Goal: Information Seeking & Learning: Find specific fact

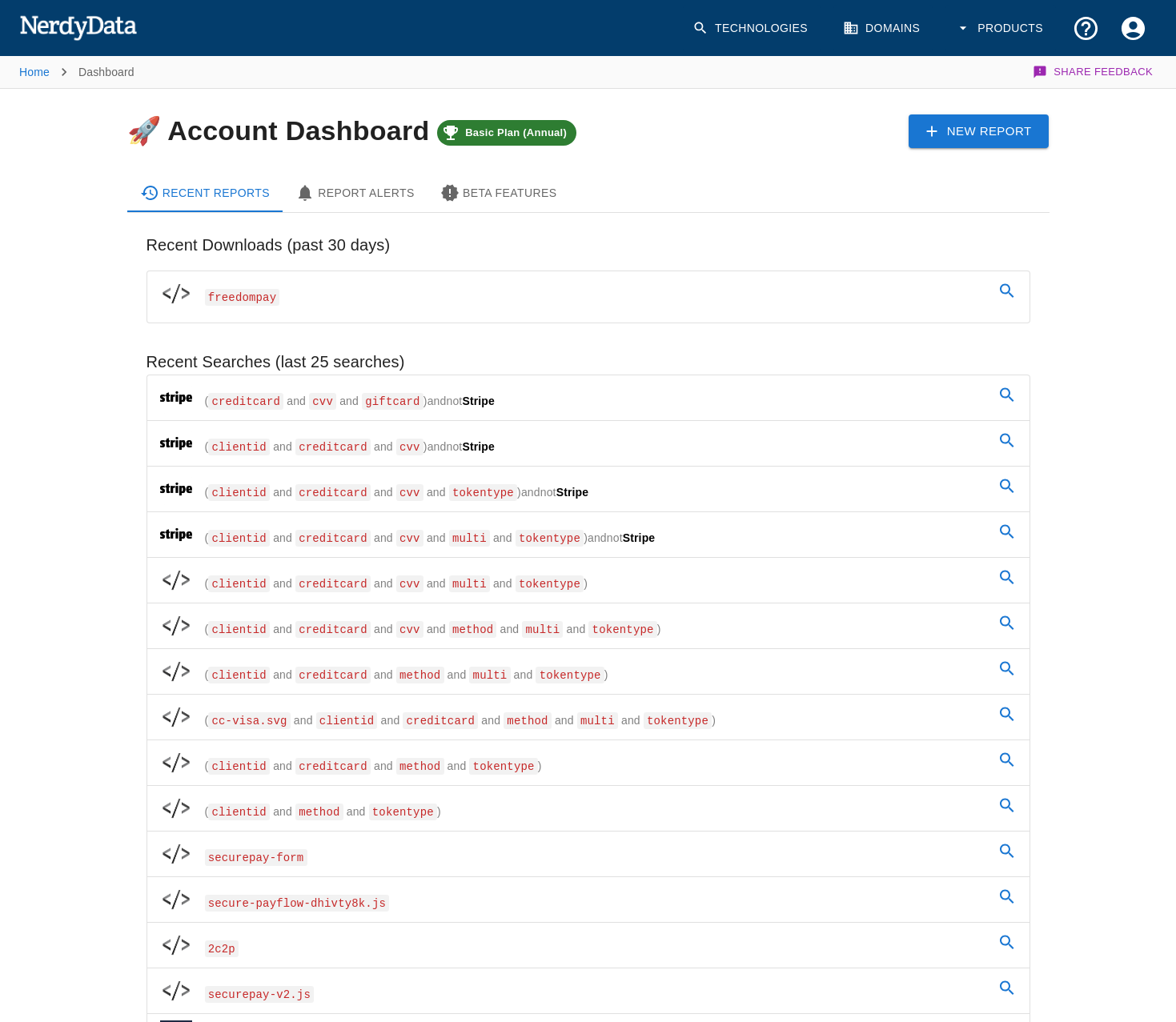
click at [268, 301] on link "freedompay" at bounding box center [588, 294] width 882 height 45
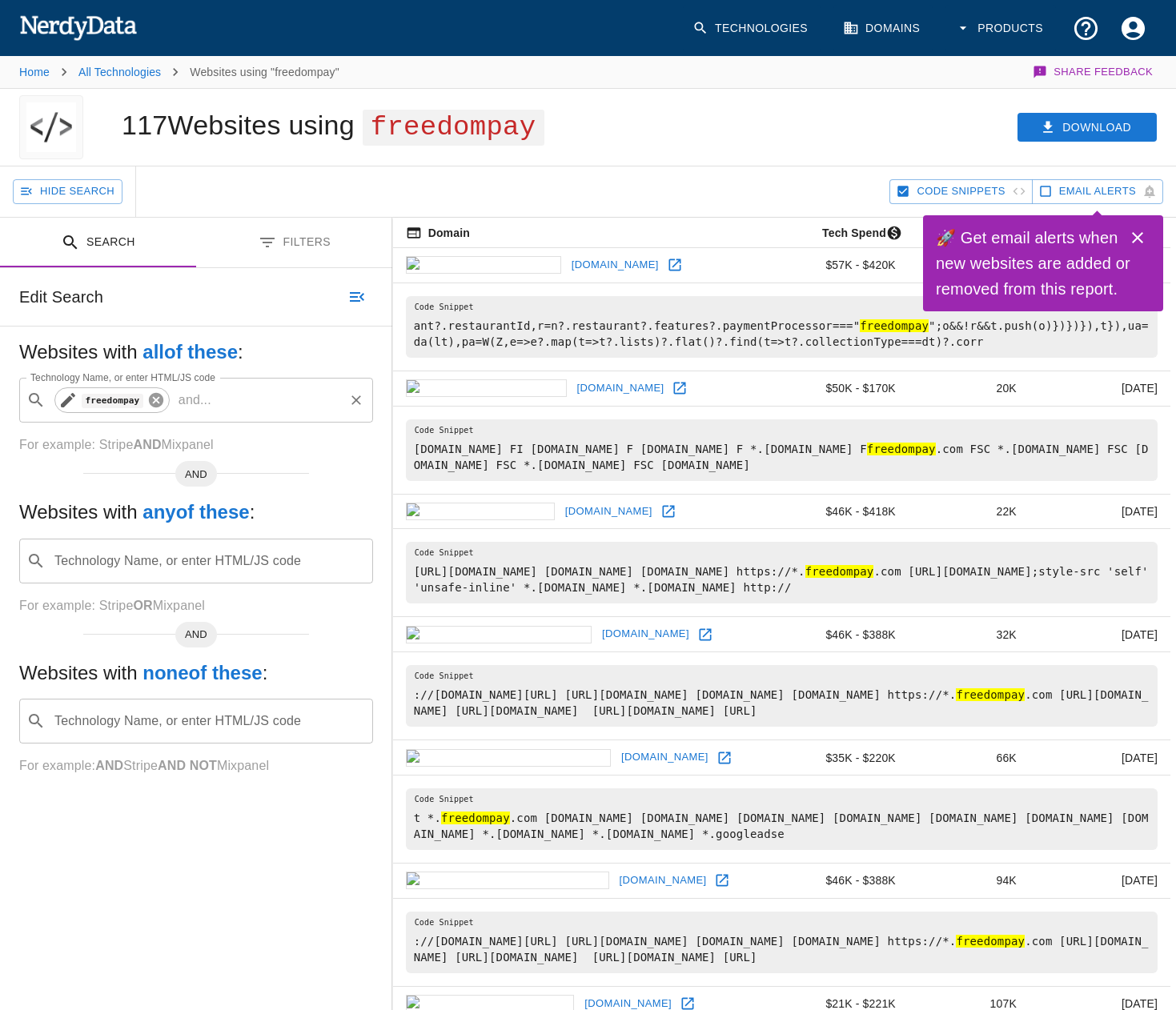
click at [149, 398] on icon at bounding box center [156, 400] width 15 height 15
click at [128, 405] on input "Technology Name, or enter HTML/JS code" at bounding box center [209, 400] width 313 height 30
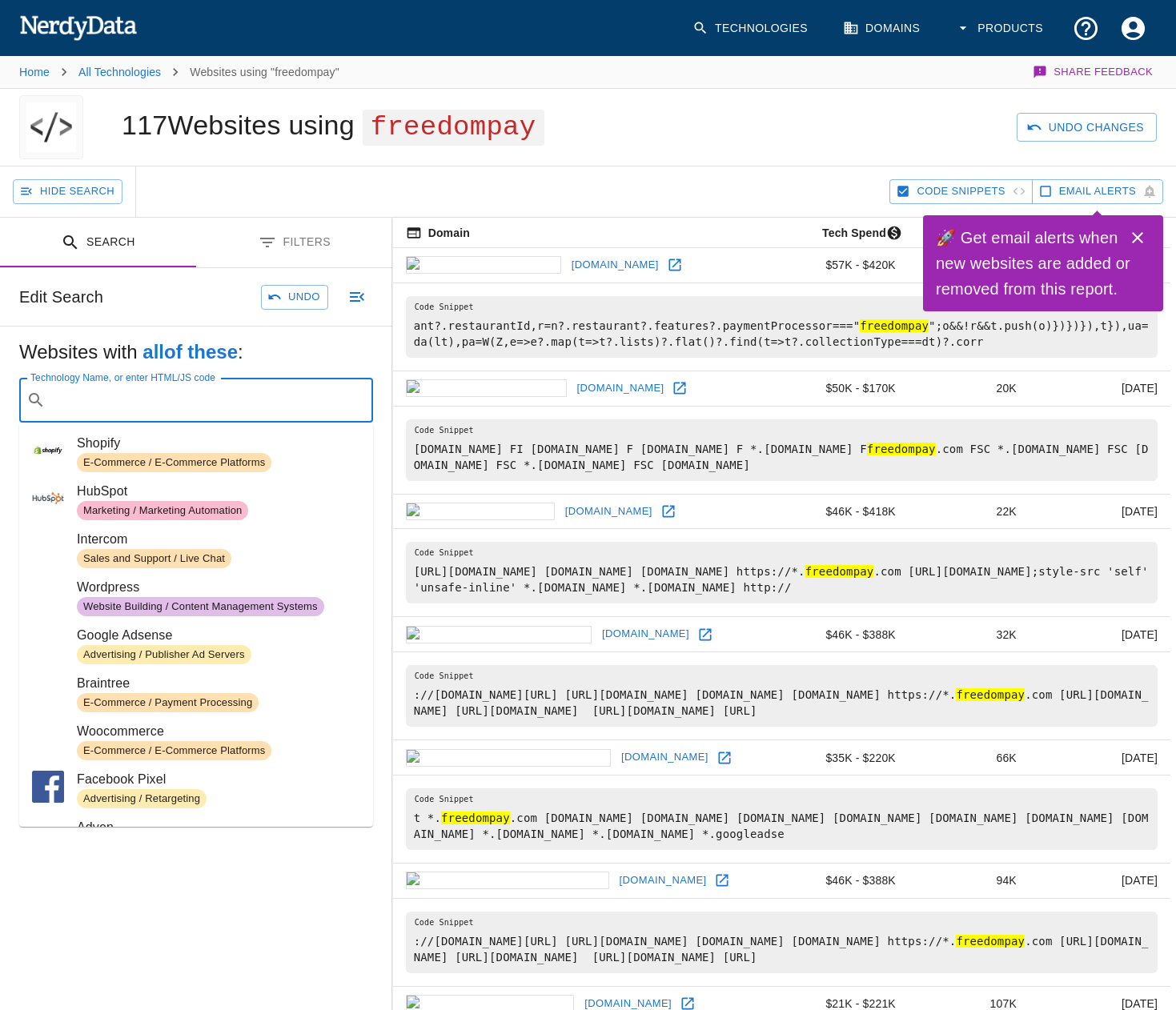
click at [192, 301] on div "Edit Search Undo" at bounding box center [196, 297] width 392 height 58
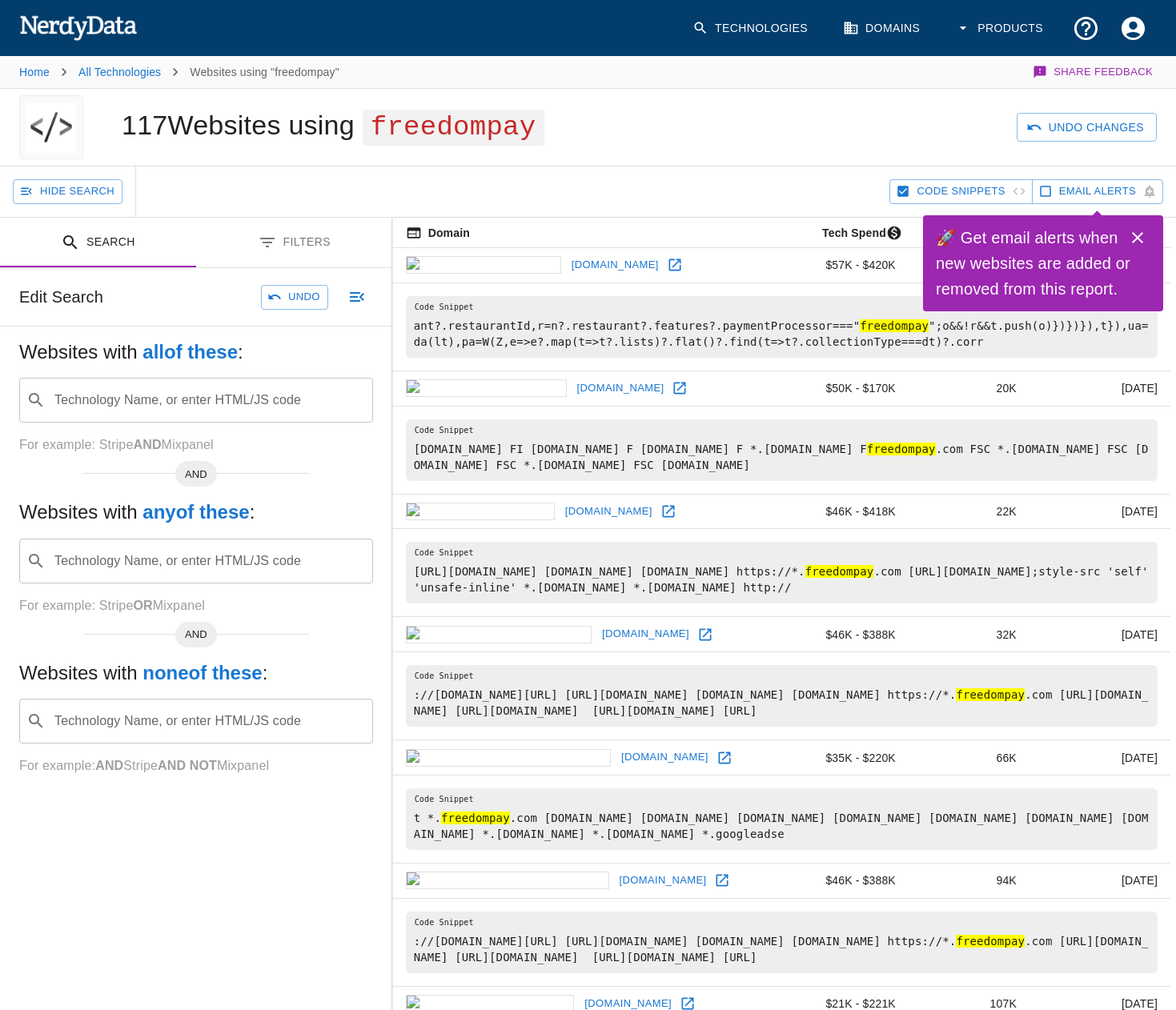
click at [217, 726] on input "Technology Name, or enter HTML/JS code" at bounding box center [209, 721] width 313 height 30
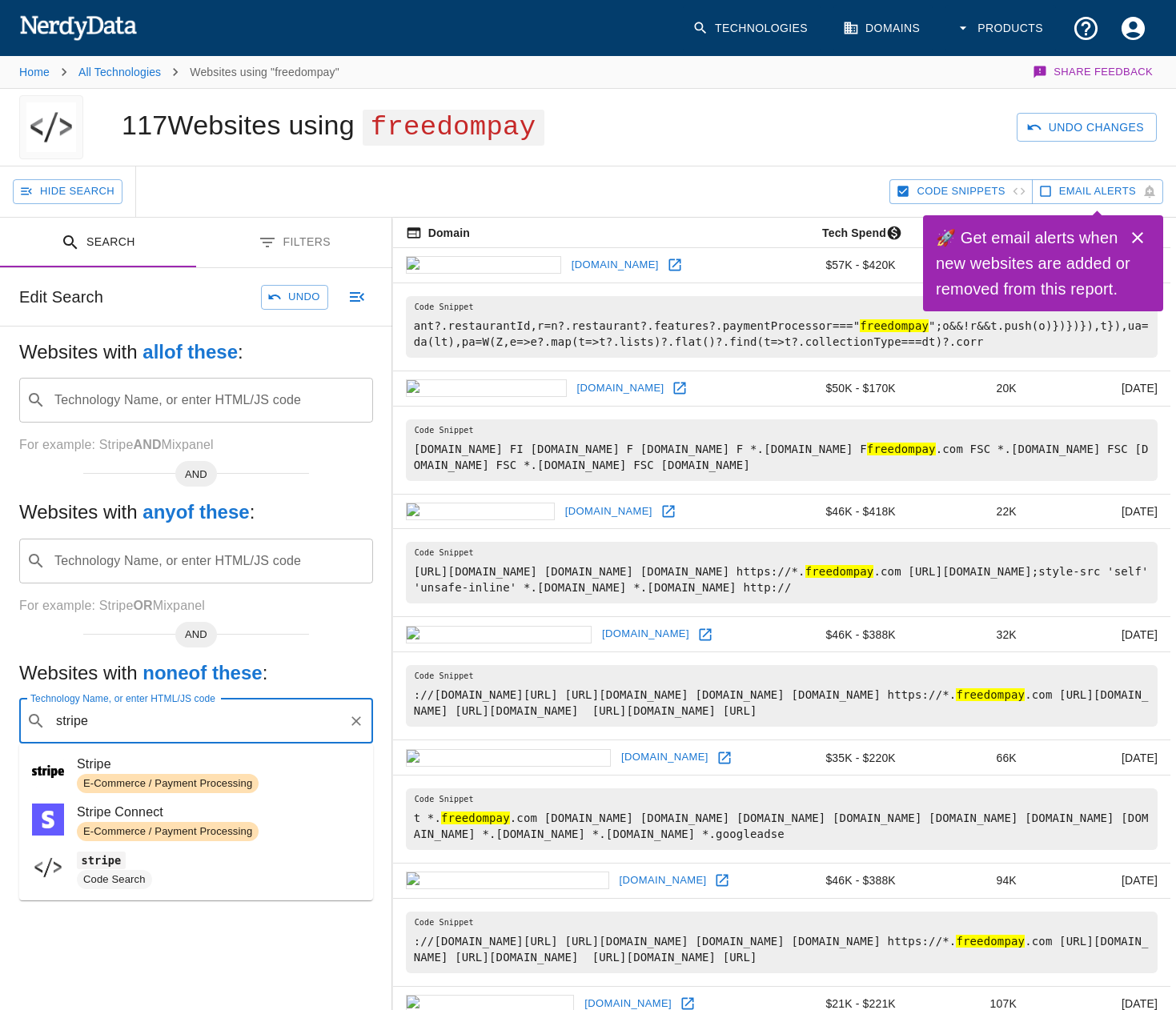
click at [196, 775] on div "E-Commerce / Payment Processing" at bounding box center [168, 784] width 182 height 19
type input "stripe"
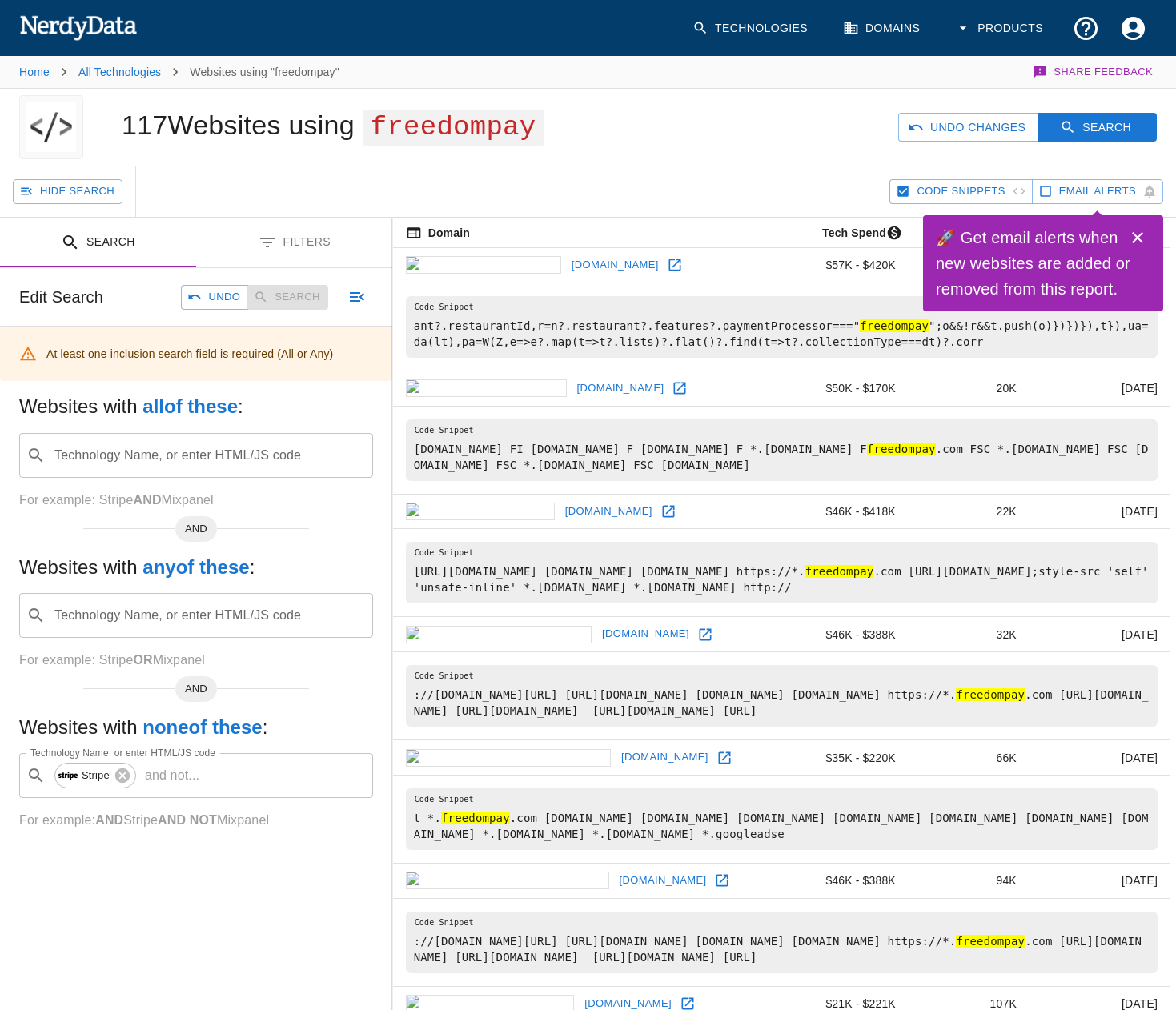
click at [196, 775] on p "and not ..." at bounding box center [172, 776] width 68 height 19
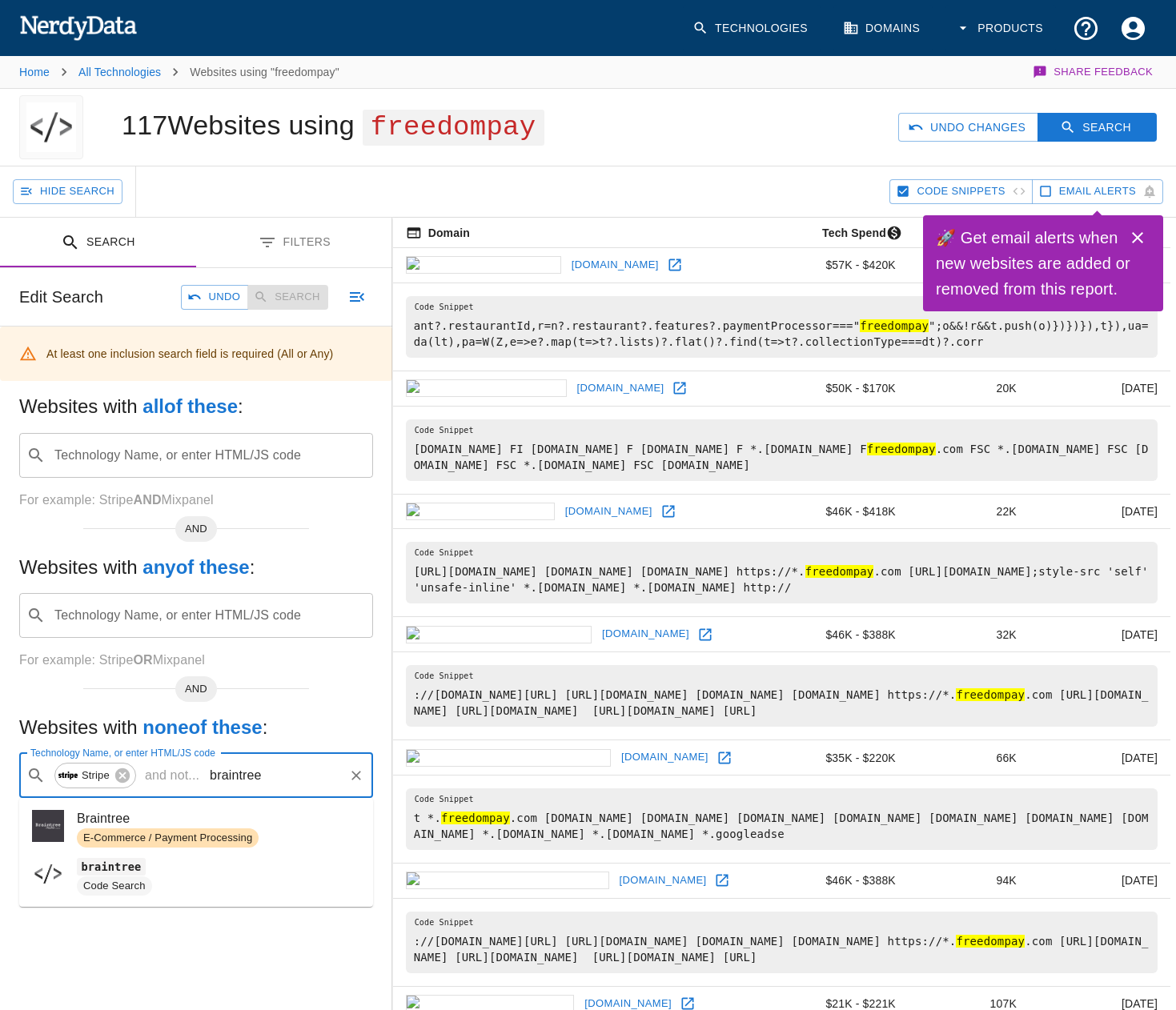
click at [225, 828] on span "Braintree" at bounding box center [218, 819] width 283 height 19
type input "braintree"
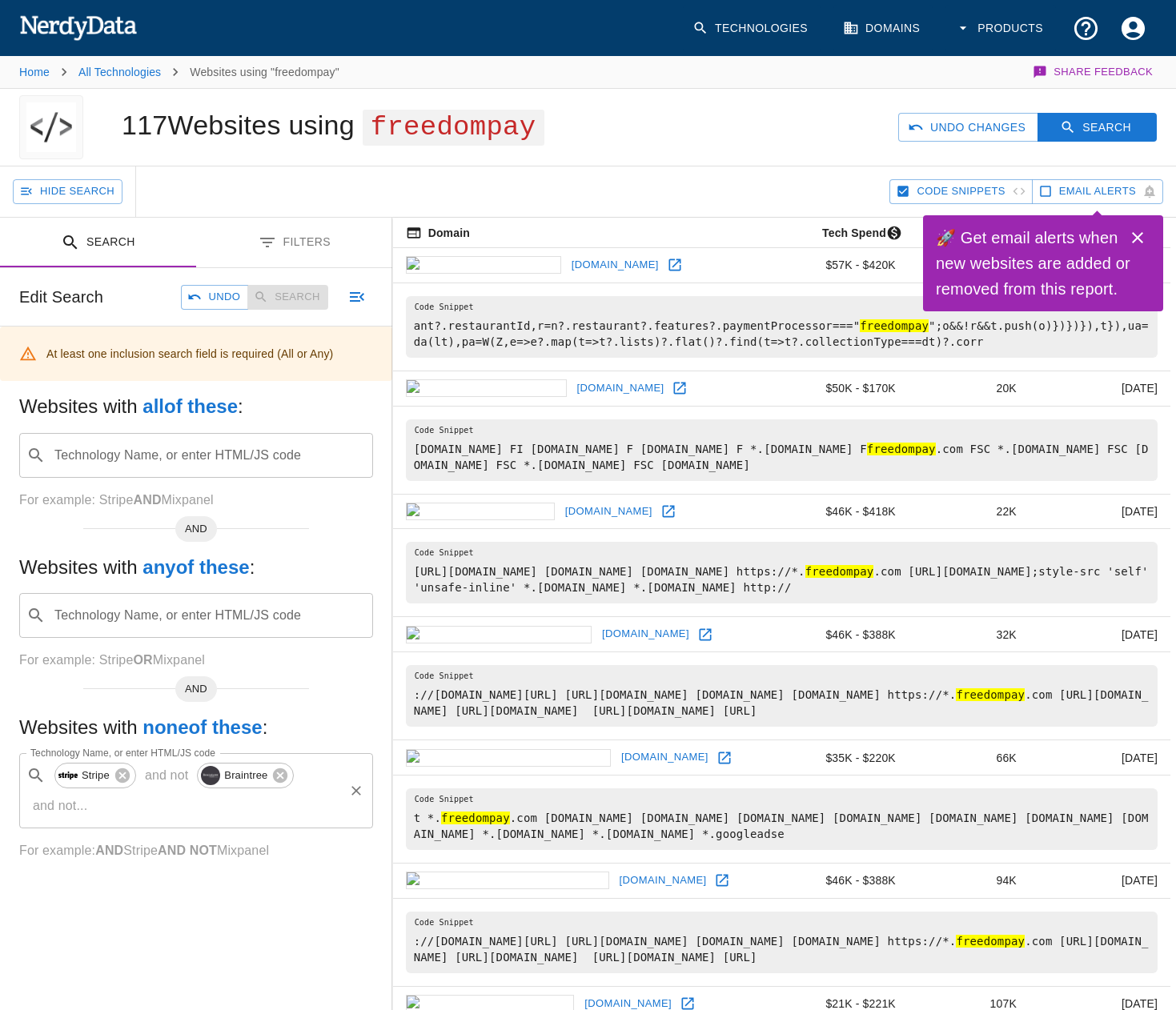
click at [308, 786] on div "​ Stripe and not Braintree and not ... Technology Name, or enter HTML/JS code" at bounding box center [196, 791] width 354 height 75
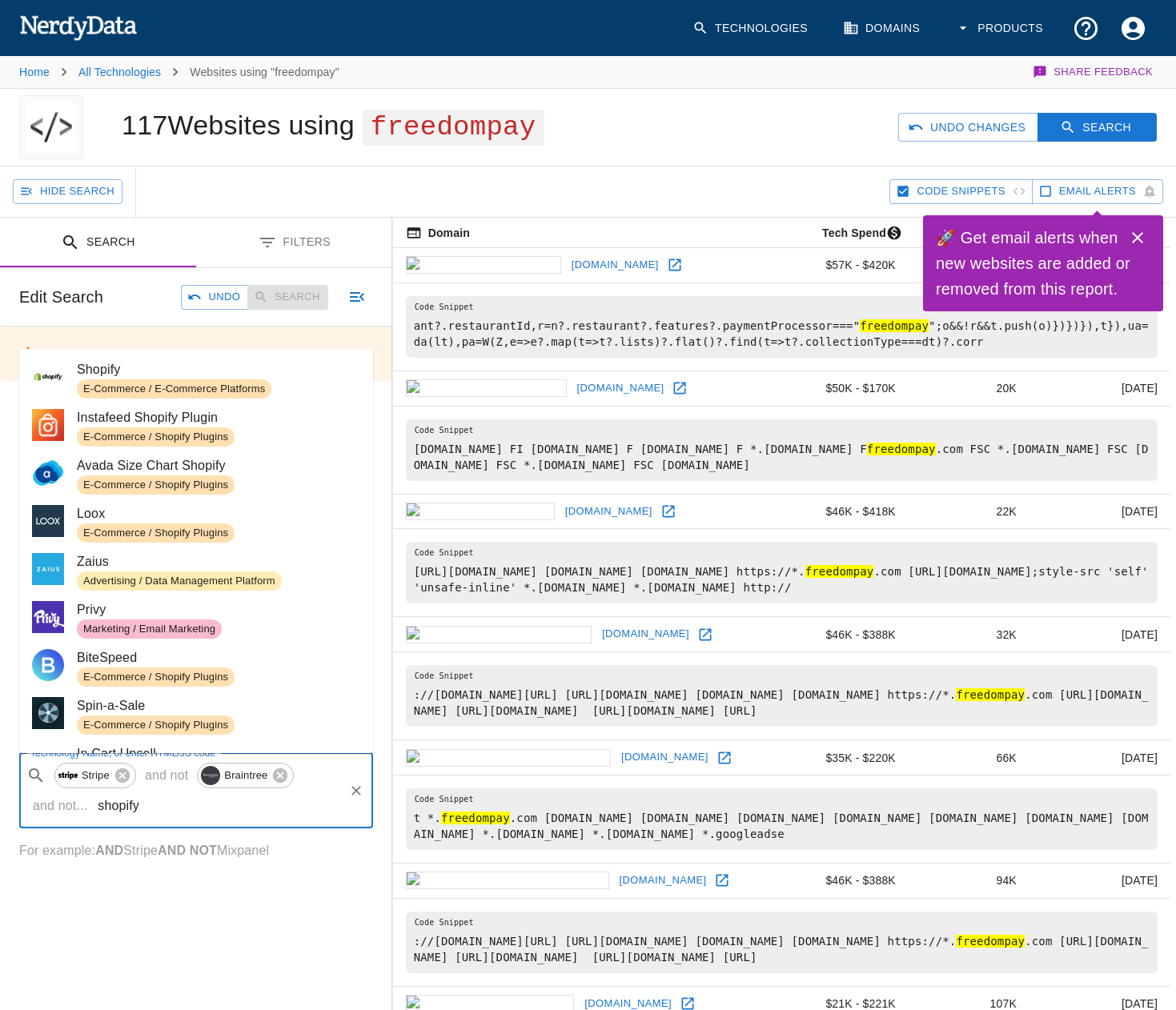
click at [222, 382] on span "E-Commerce / E-Commerce Platforms" at bounding box center [174, 390] width 195 height 16
type input "shopify"
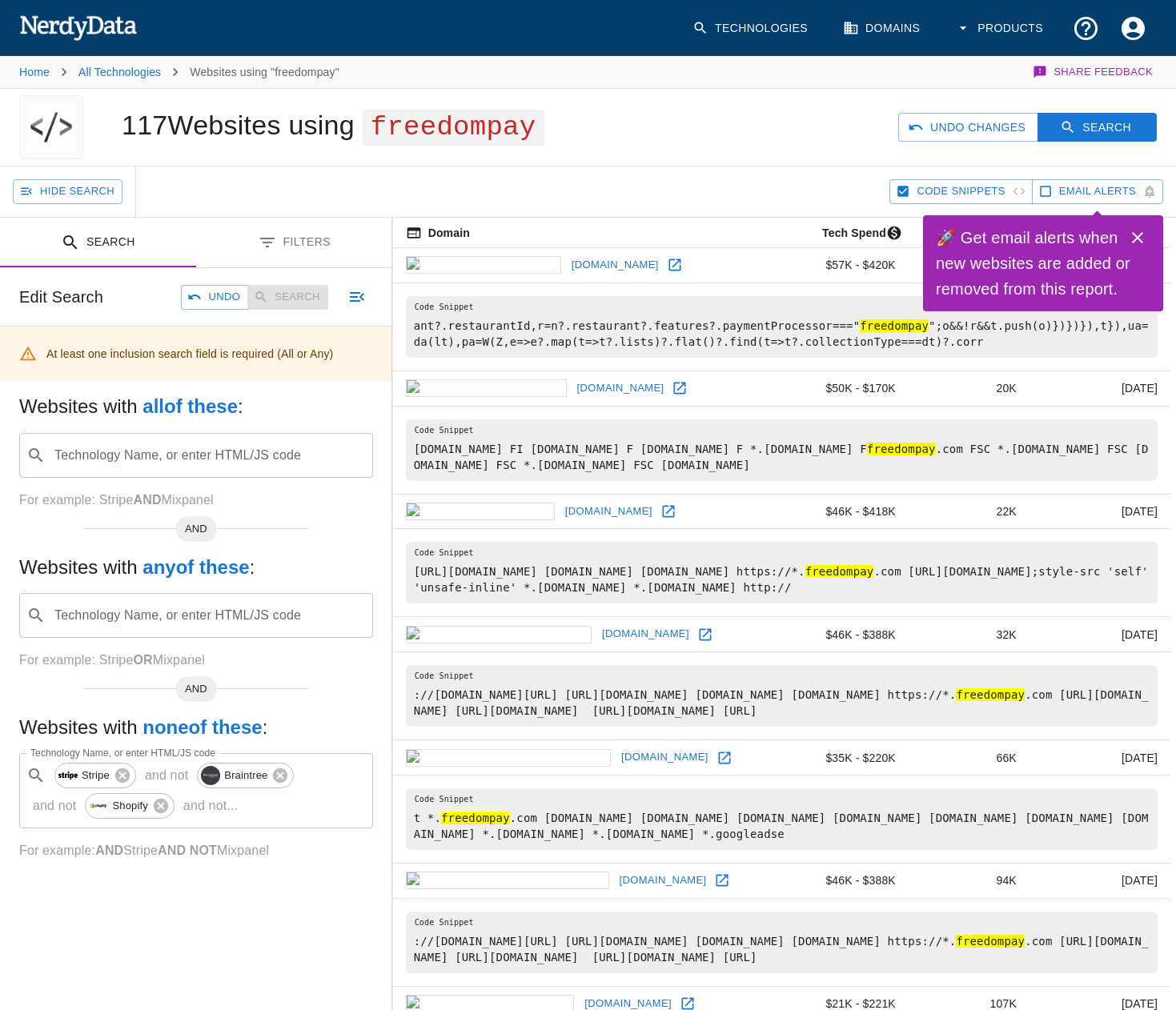
click at [154, 453] on input "Technology Name, or enter HTML/JS code" at bounding box center [209, 455] width 313 height 30
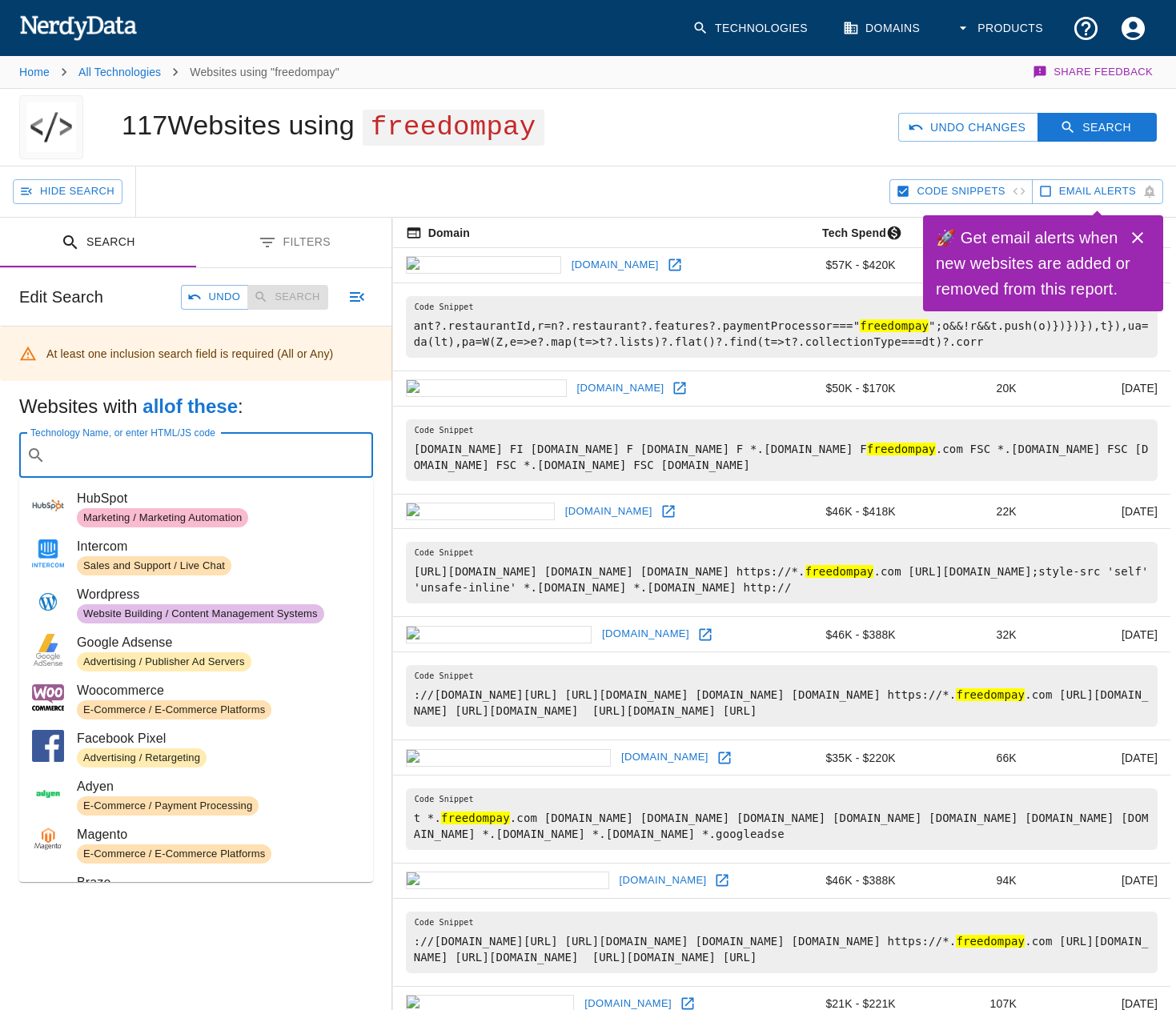
click at [171, 417] on b "all of these" at bounding box center [191, 406] width 95 height 22
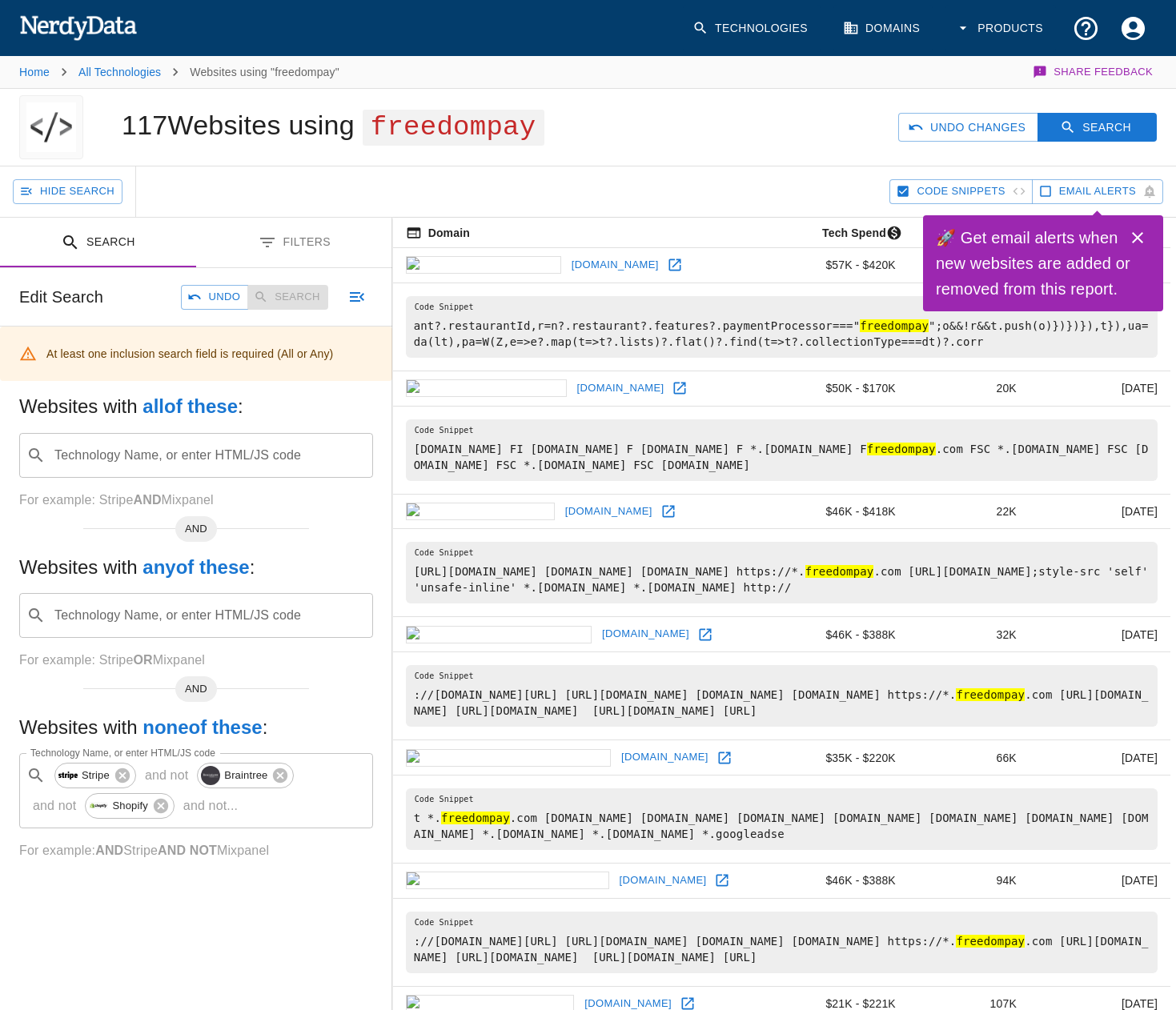
click at [221, 461] on input "Technology Name, or enter HTML/JS code" at bounding box center [209, 455] width 313 height 30
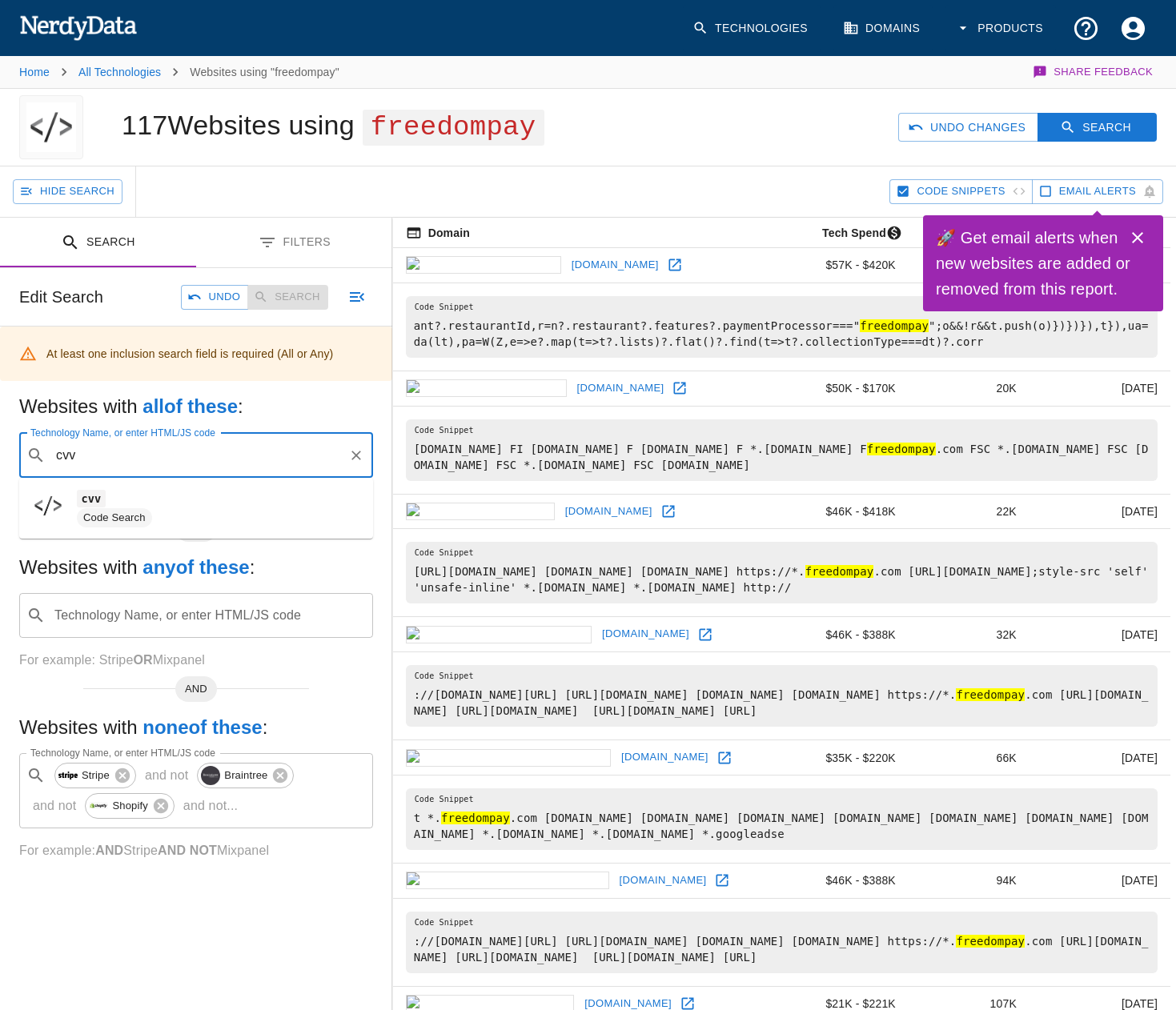
click at [244, 502] on span "cvv" at bounding box center [218, 499] width 283 height 19
type input "cvv"
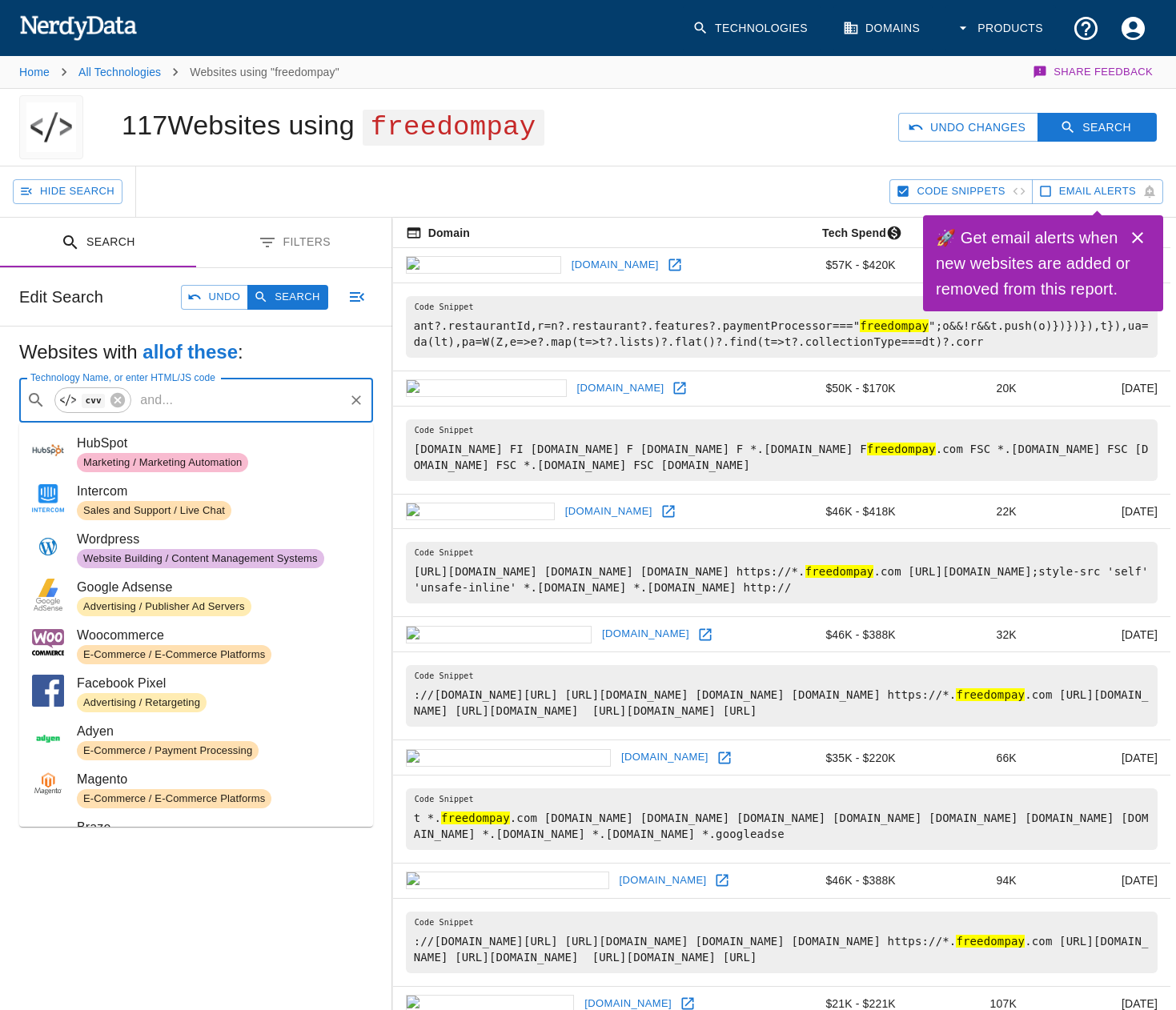
click at [236, 405] on input "Technology Name, or enter HTML/JS code" at bounding box center [260, 400] width 162 height 30
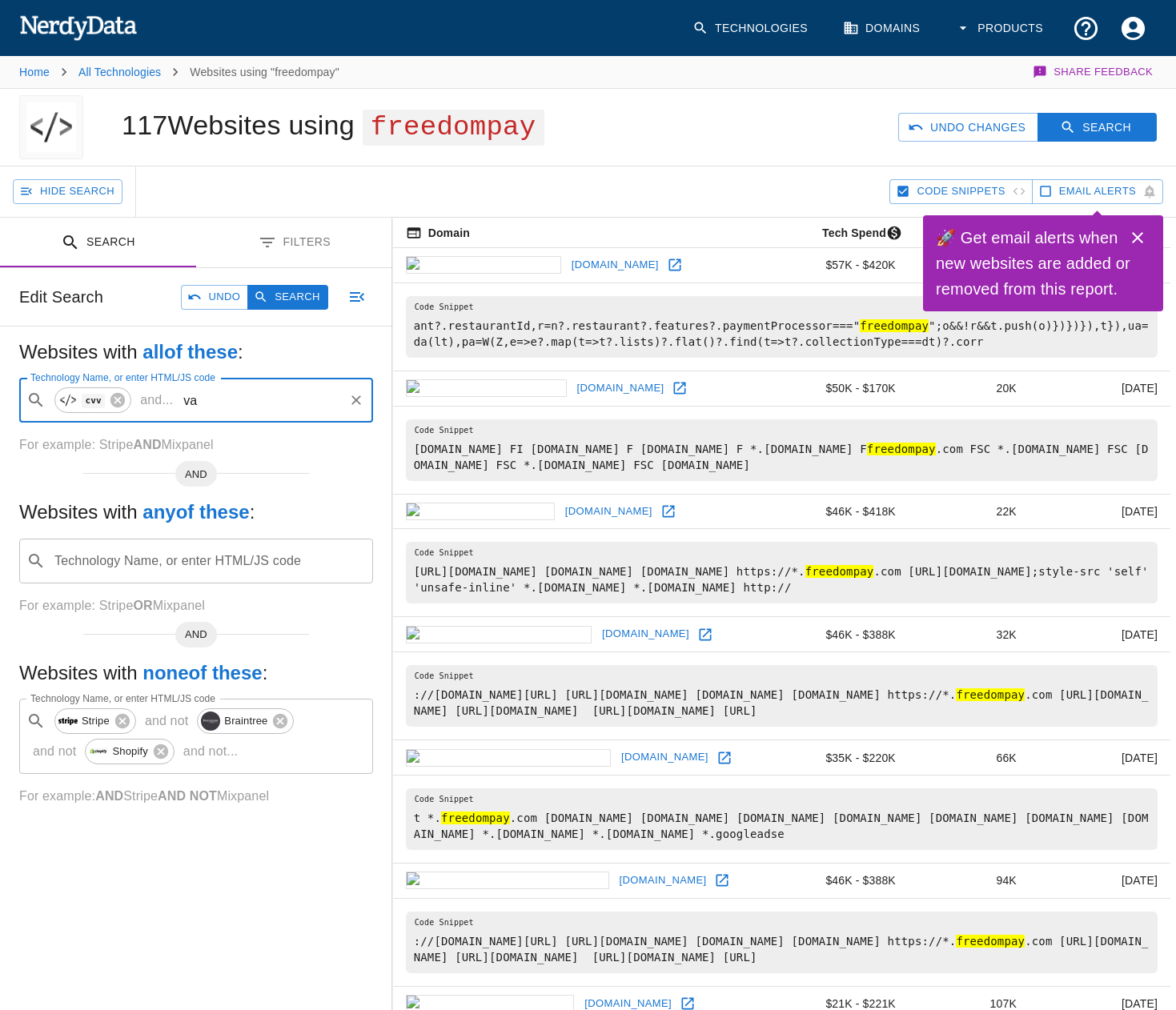
type input "v"
click at [227, 406] on input "Technology Name, or enter HTML/JS code" at bounding box center [260, 400] width 162 height 30
click at [220, 407] on input "Technology Name, or enter HTML/JS code" at bounding box center [260, 400] width 162 height 30
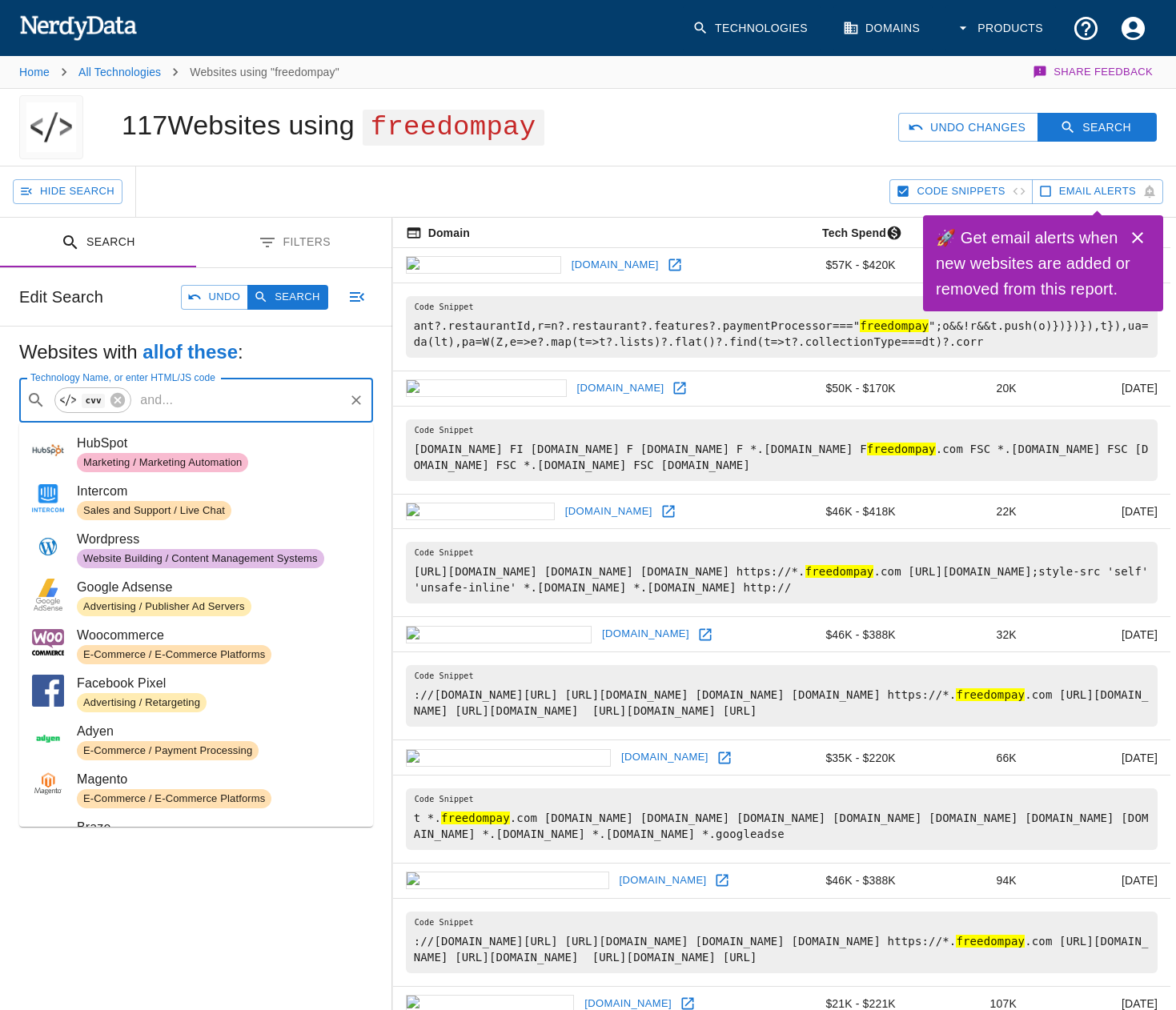
click at [220, 407] on input "Technology Name, or enter HTML/JS code" at bounding box center [260, 400] width 162 height 30
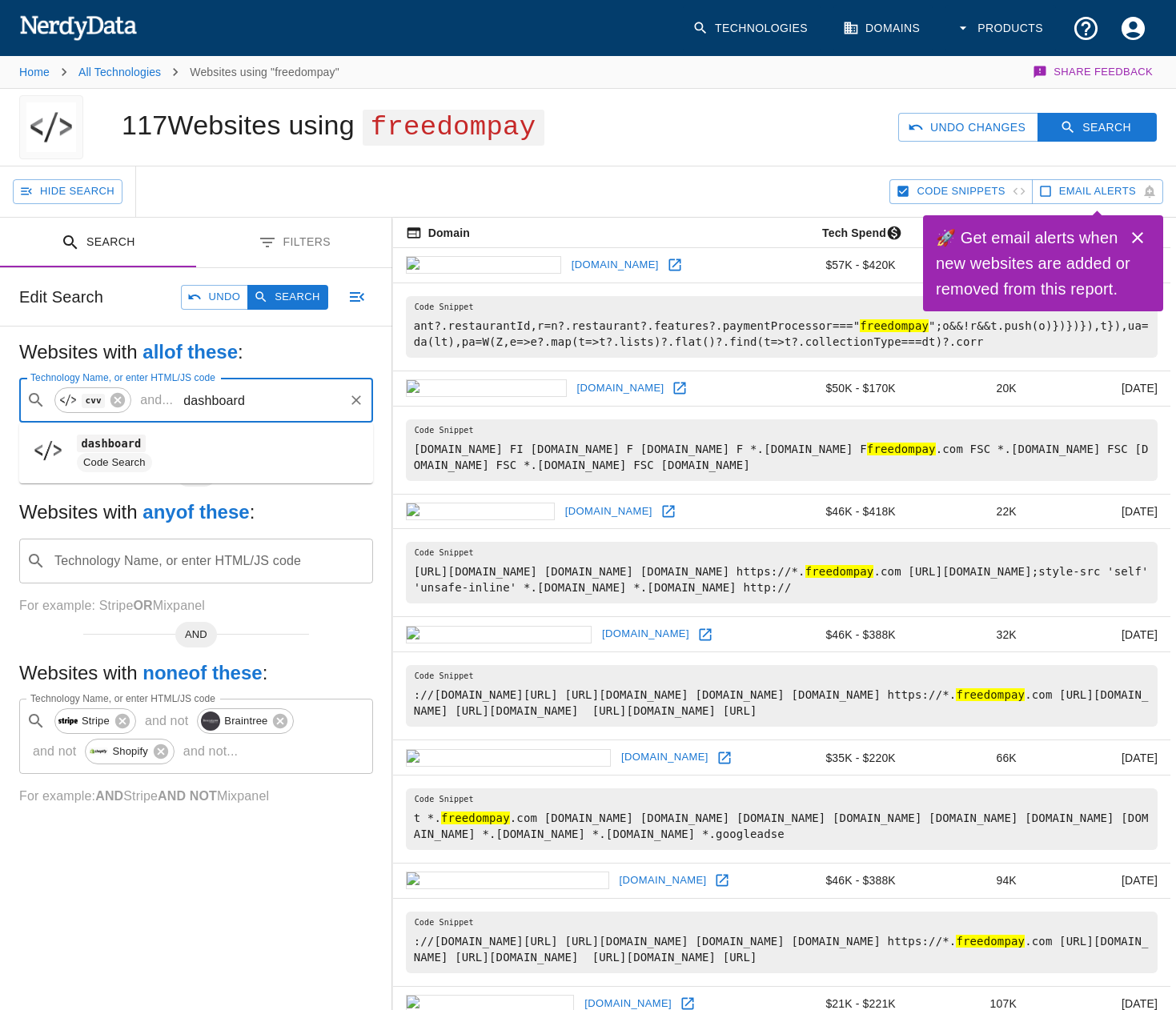
click at [181, 448] on span "dashboard" at bounding box center [218, 443] width 283 height 19
type input "dashboard"
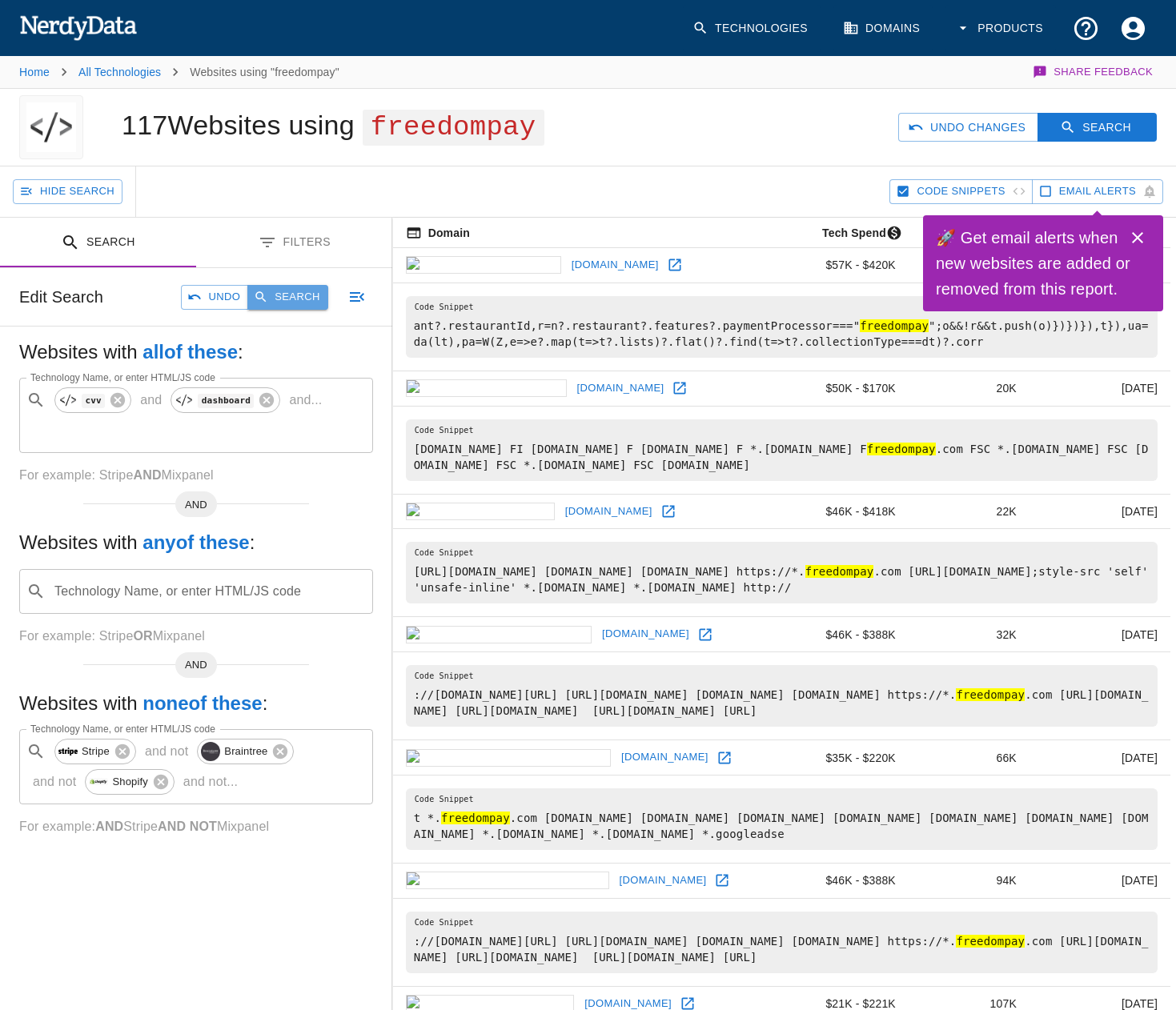
click at [289, 308] on button "Search" at bounding box center [288, 297] width 80 height 25
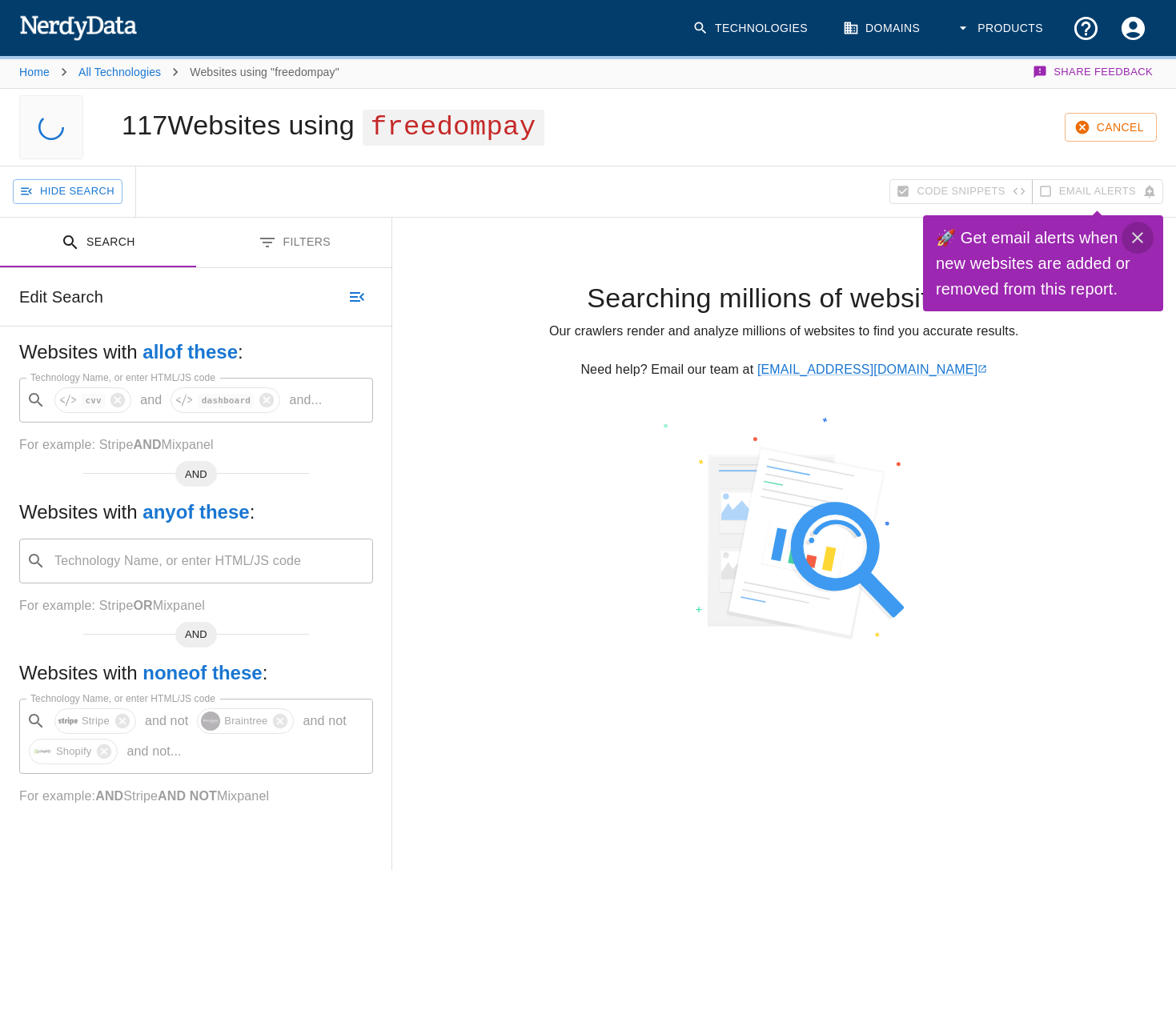
click at [1143, 236] on icon "Close" at bounding box center [1137, 237] width 19 height 19
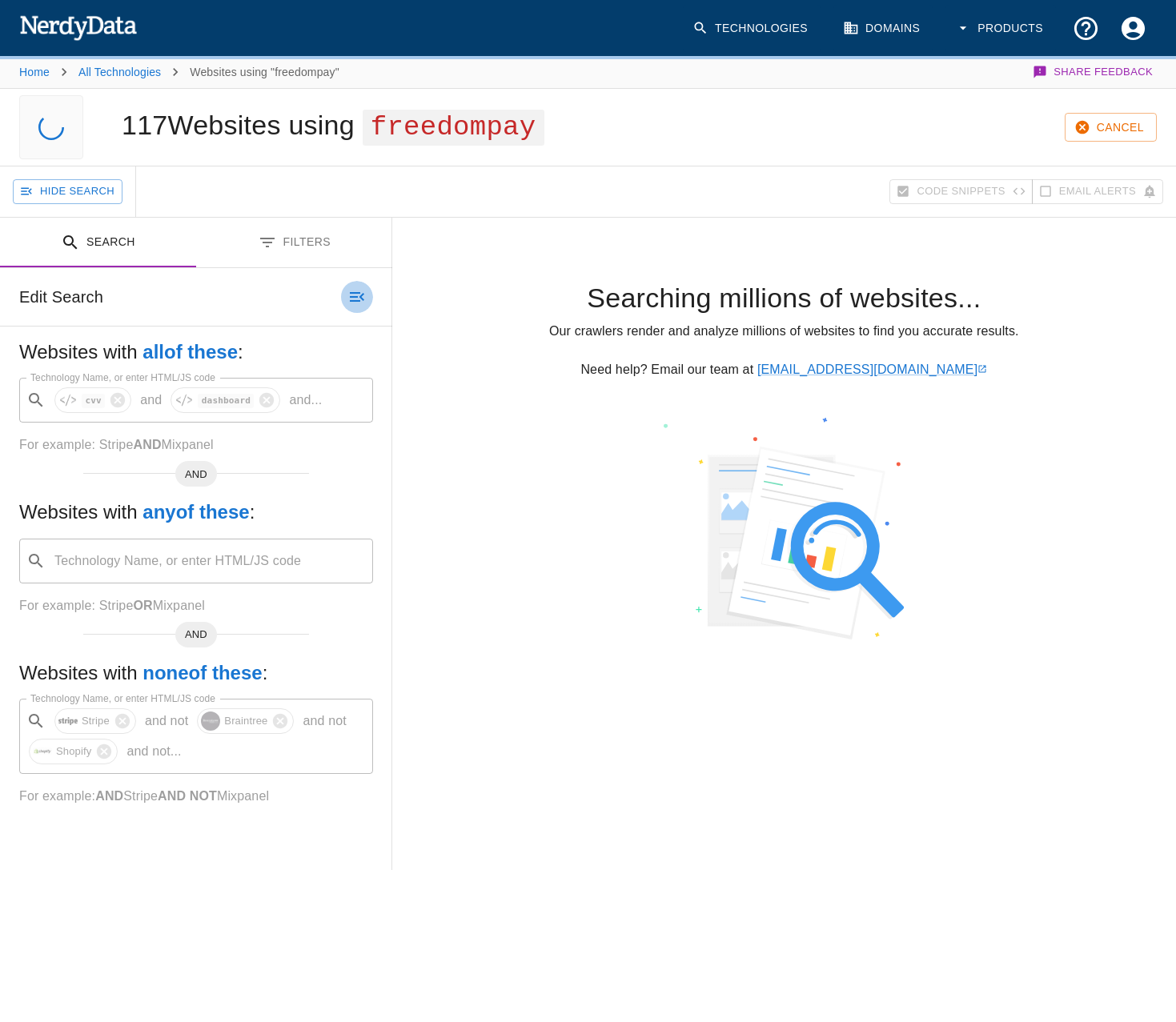
click at [353, 297] on icon "button" at bounding box center [357, 296] width 15 height 10
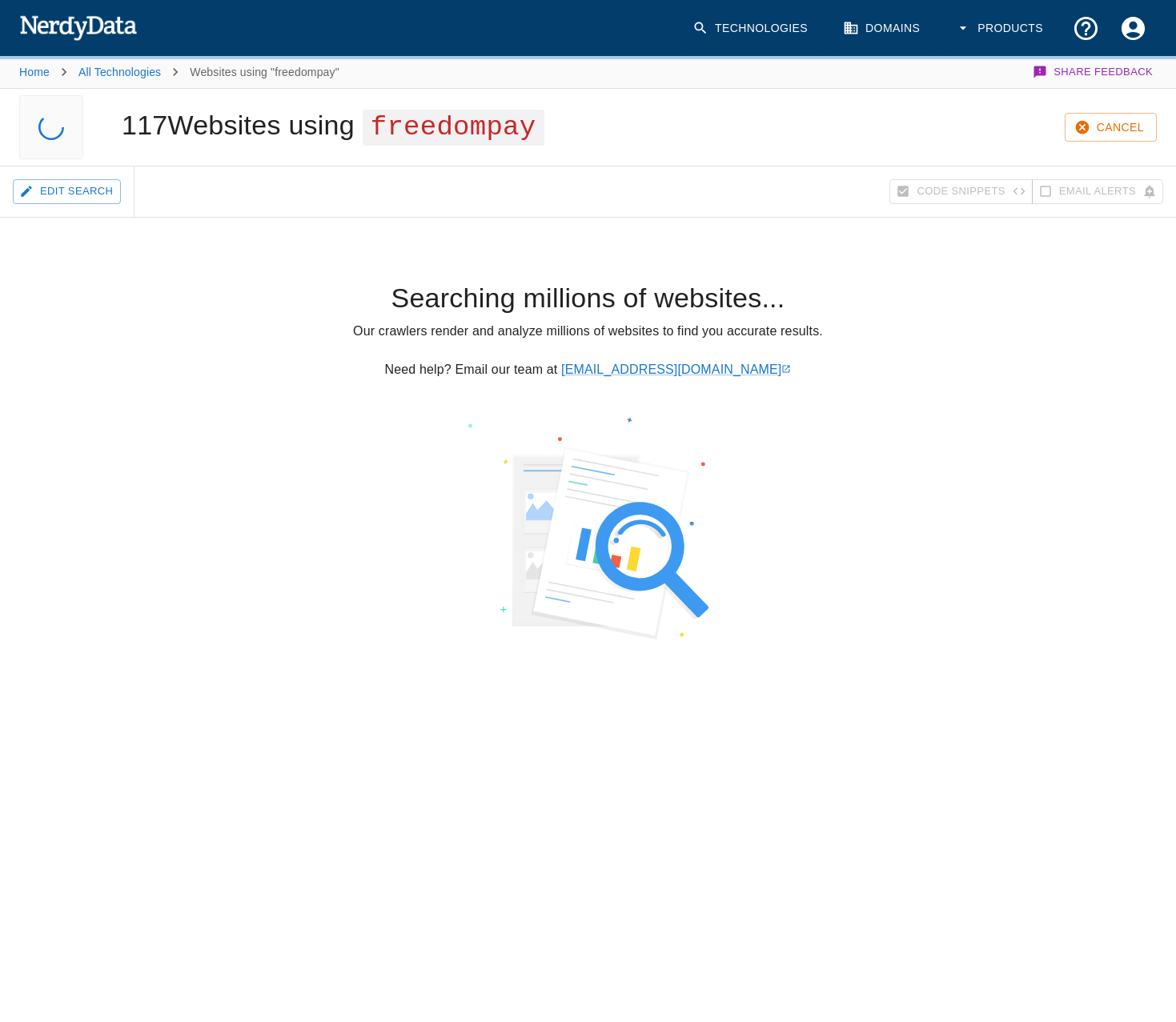
click at [100, 198] on button "Edit Search" at bounding box center [67, 191] width 108 height 25
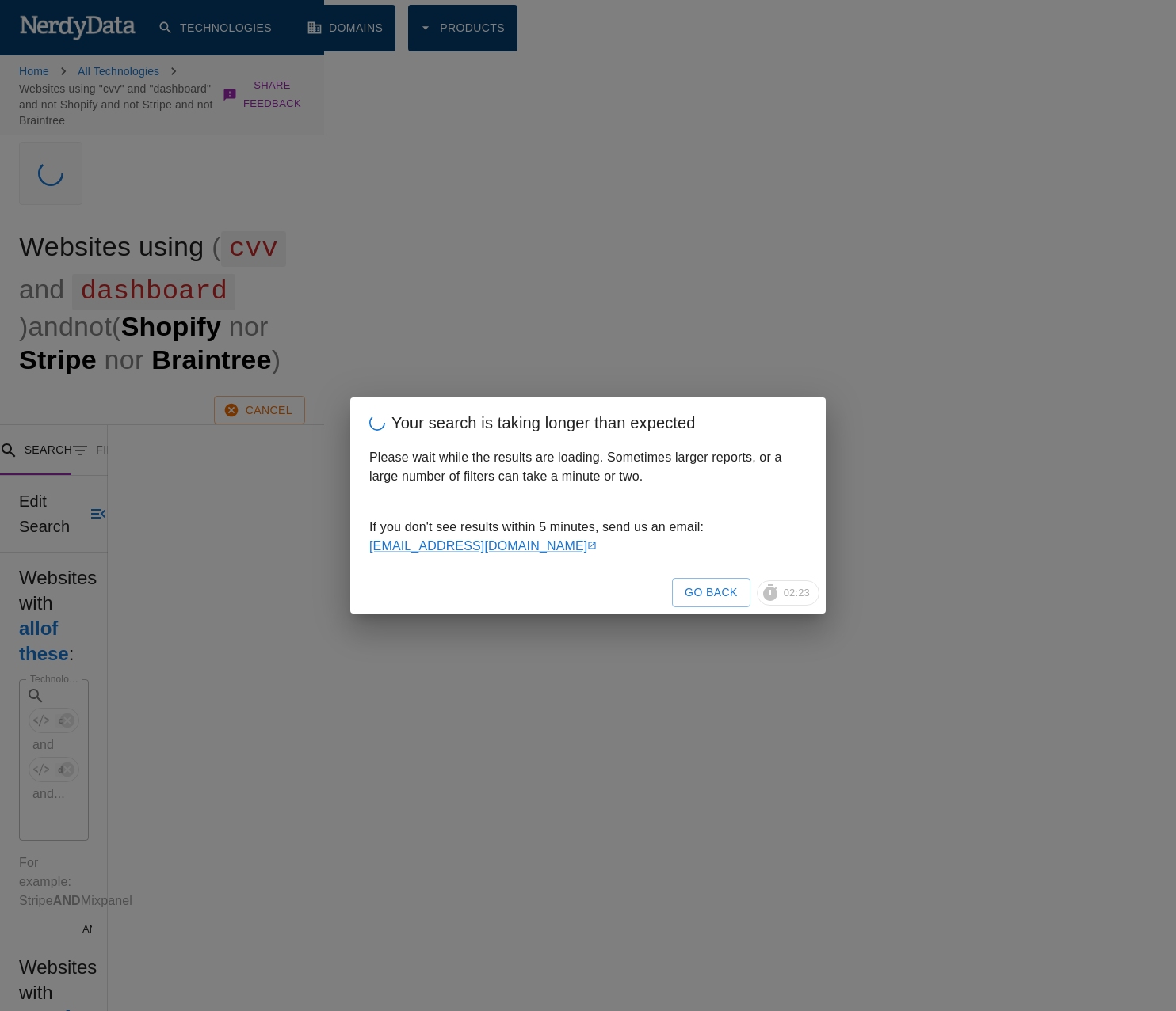
click at [699, 497] on div "Please wait while the results are loading. Sometimes larger reports, or a large…" at bounding box center [588, 475] width 476 height 54
click at [723, 598] on button "Go Back" at bounding box center [711, 593] width 79 height 29
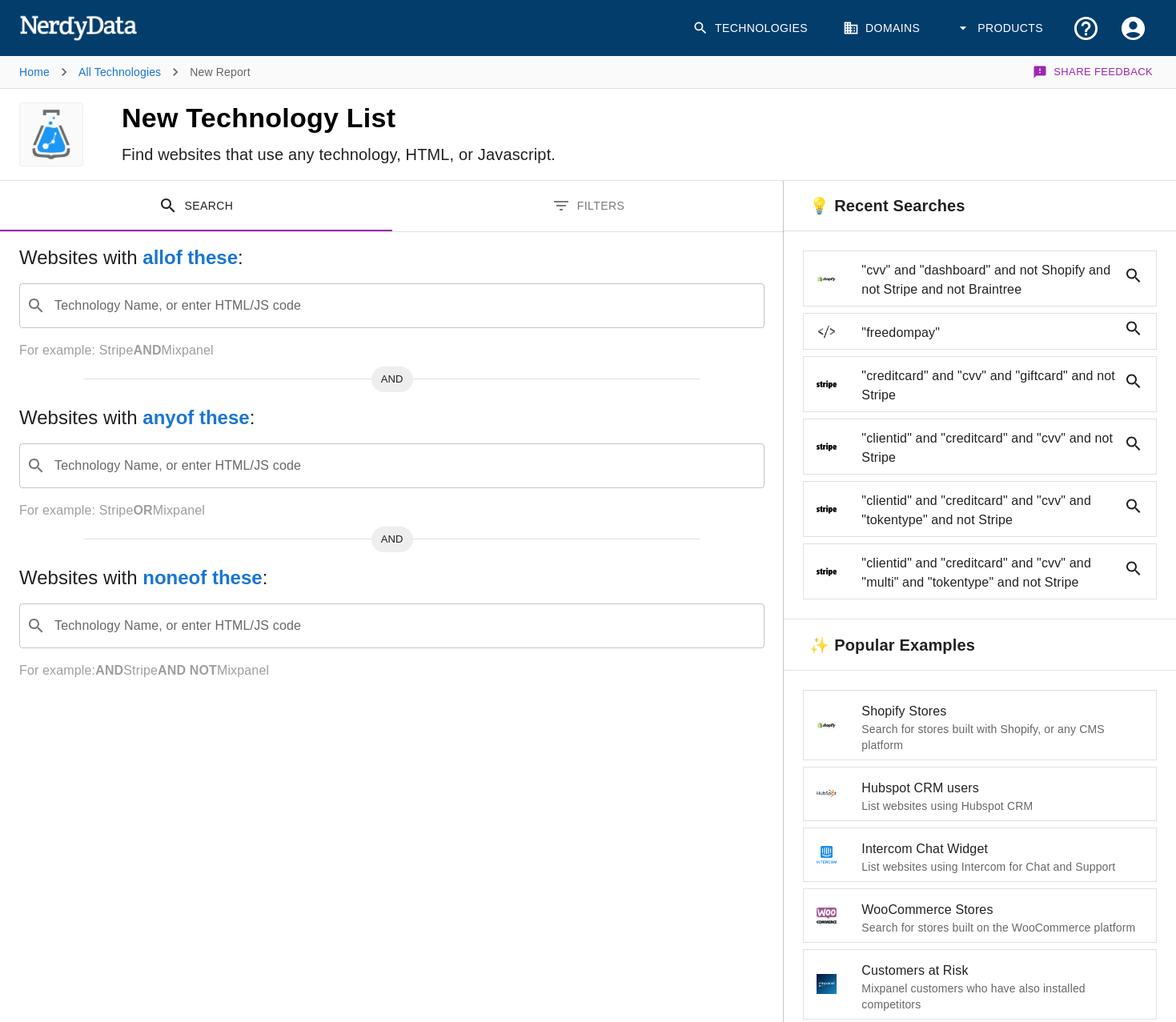
click at [182, 635] on input "Technology Name, or enter HTML/JS code" at bounding box center [404, 625] width 705 height 30
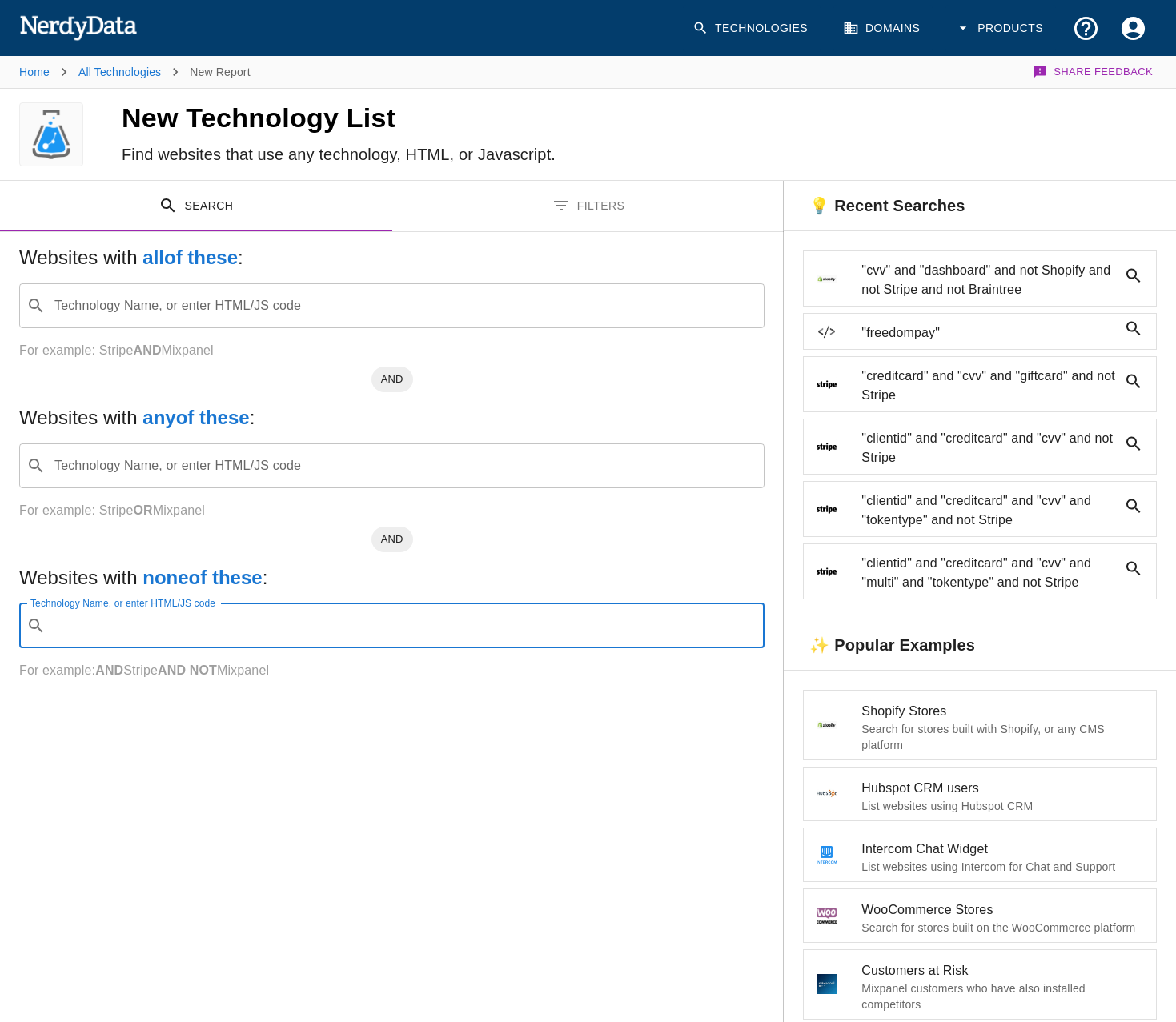
click at [182, 635] on input "Technology Name, or enter HTML/JS code" at bounding box center [404, 625] width 705 height 30
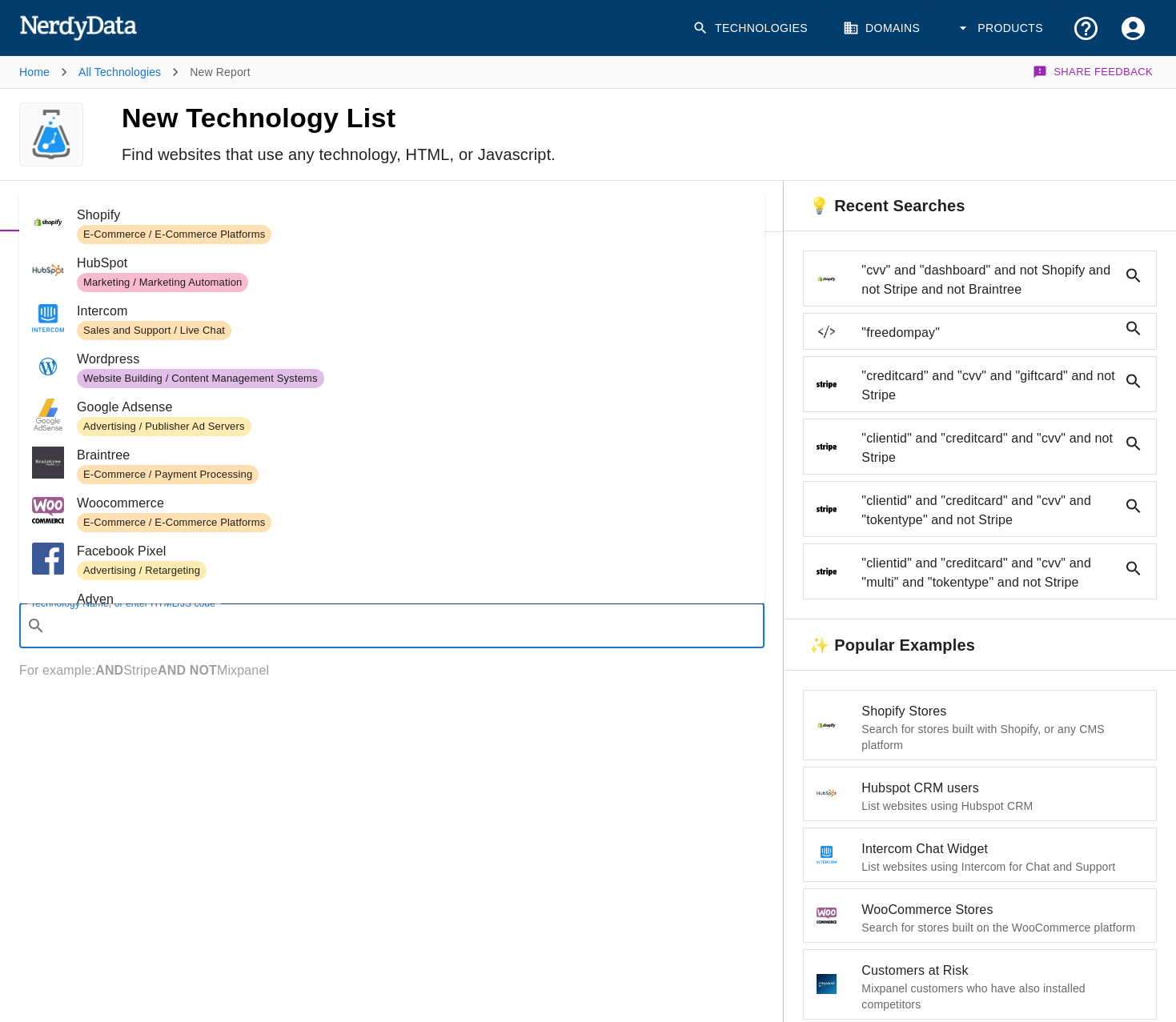
click at [145, 218] on span "Shopify" at bounding box center [414, 216] width 675 height 19
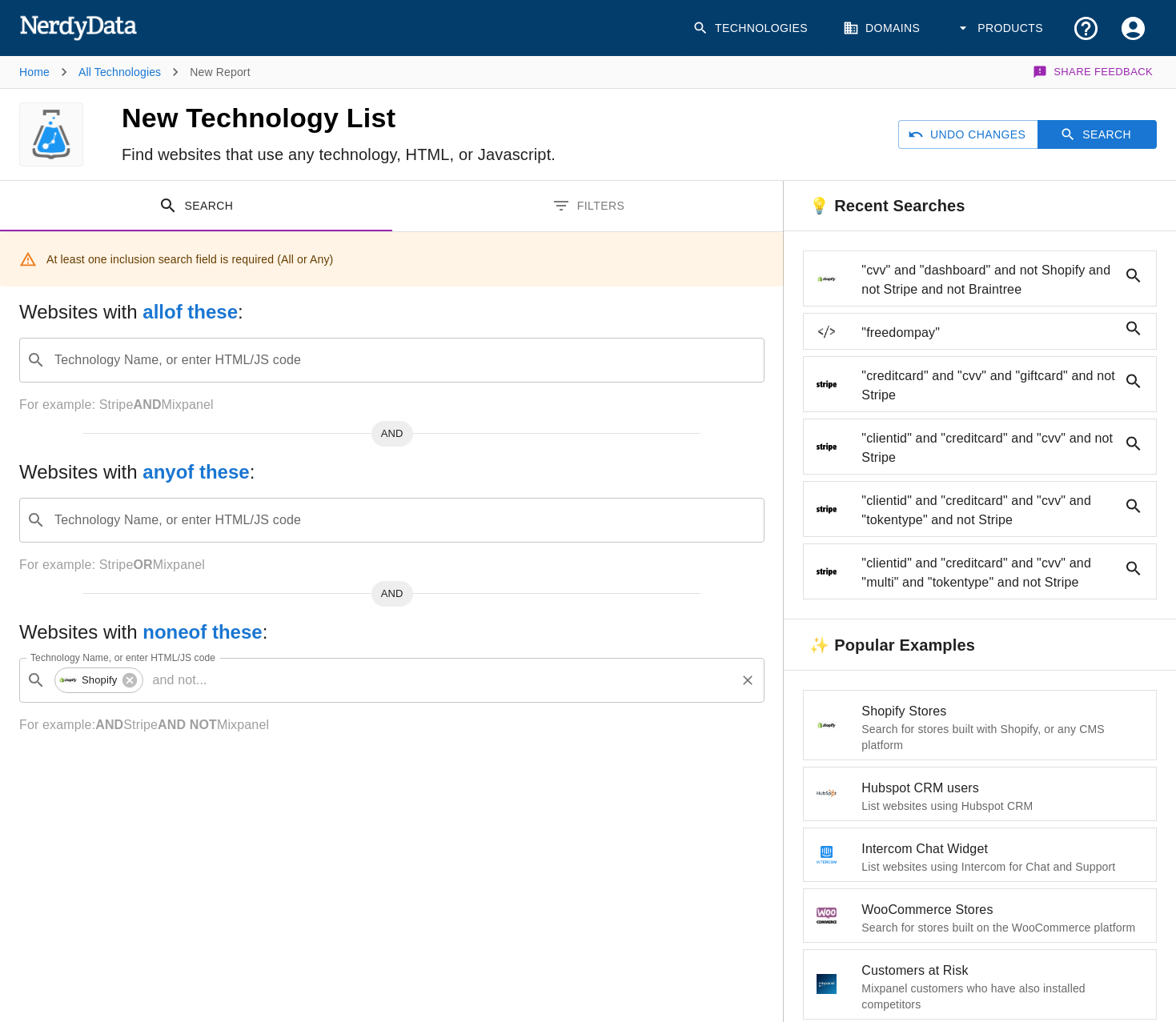
click at [190, 683] on p "and not ..." at bounding box center [179, 681] width 68 height 19
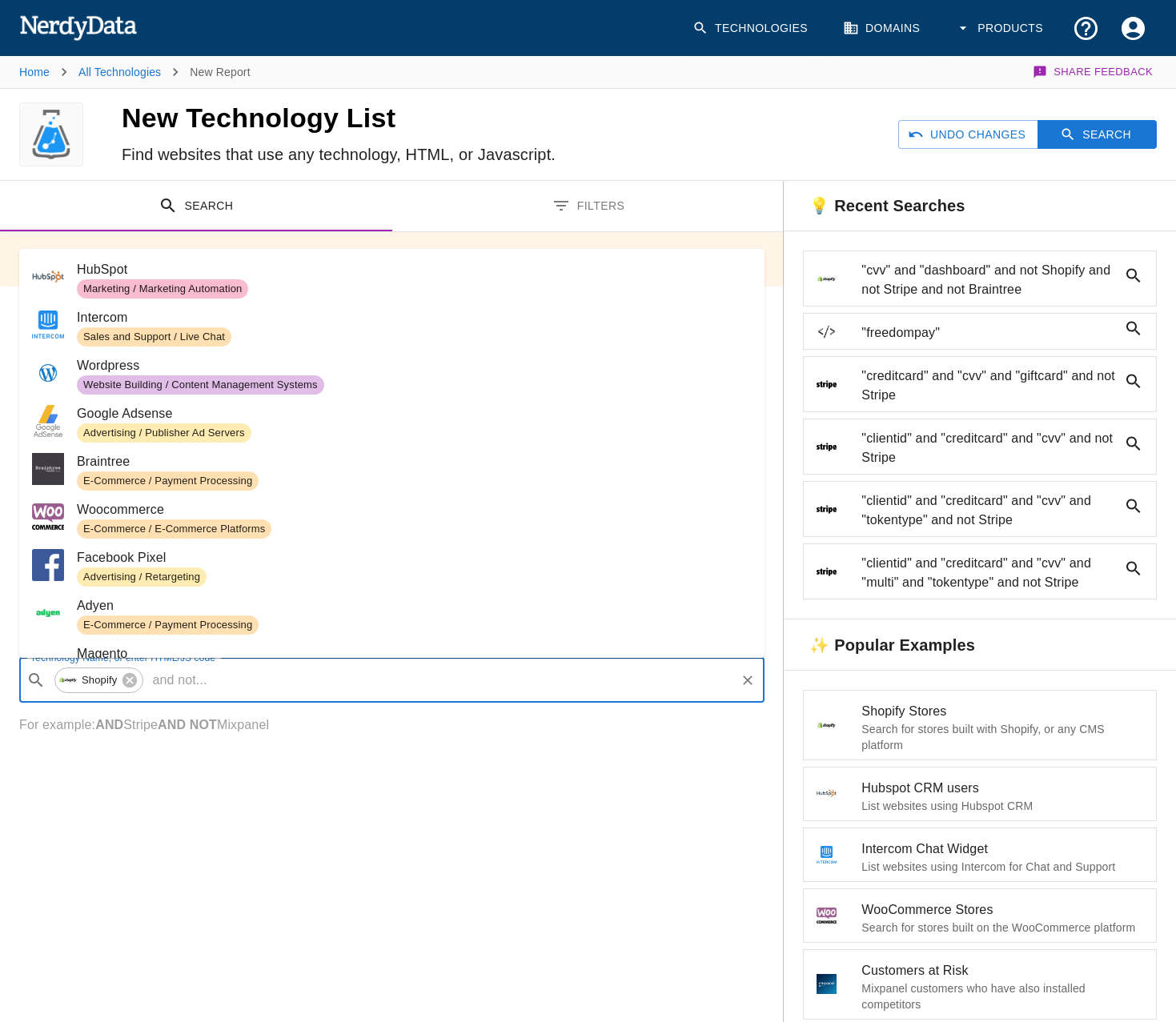
click at [993, 274] on span ""cvv" and "dashboard" and not Shopify and not Stripe and not Braintree" at bounding box center [990, 280] width 256 height 38
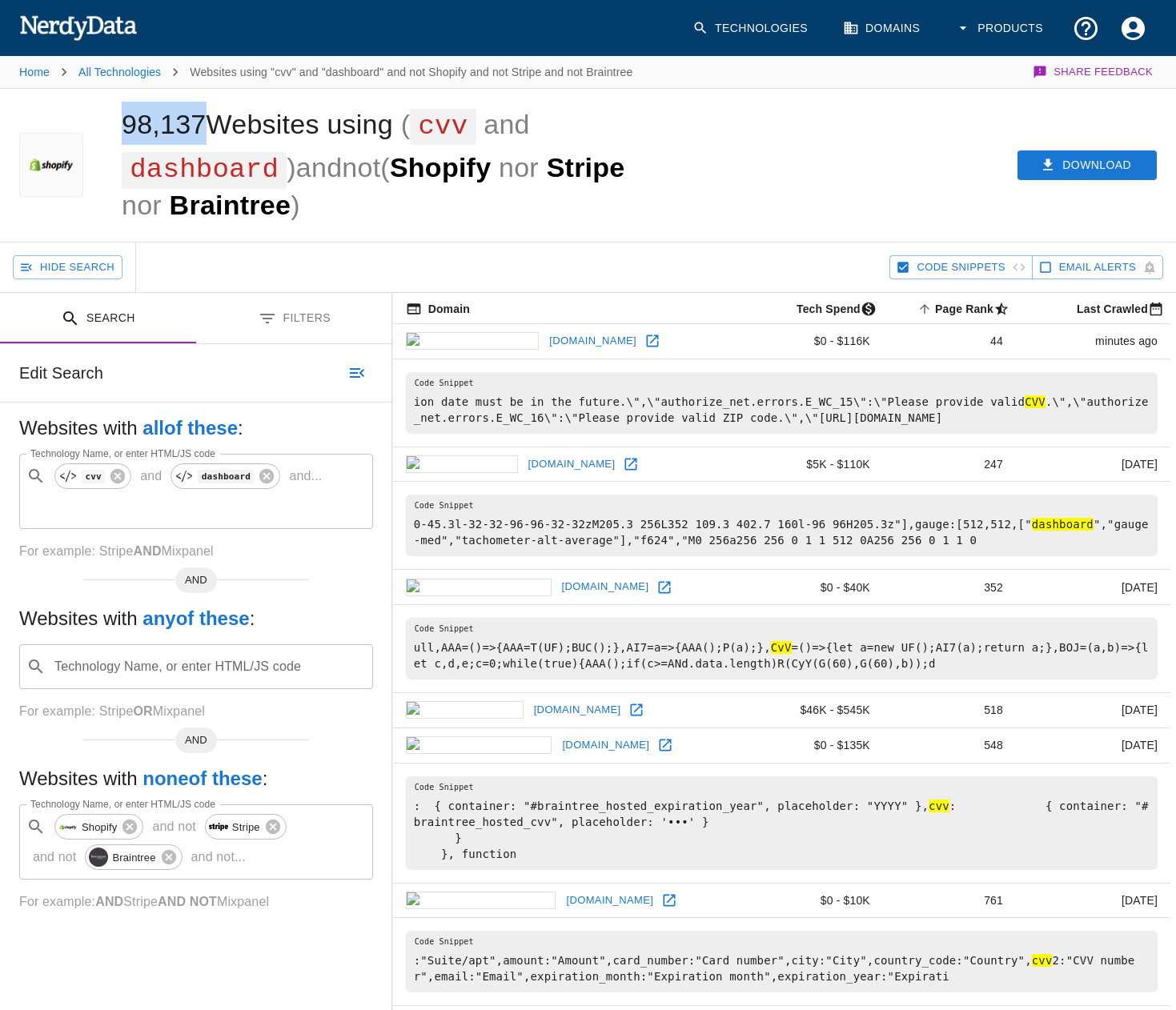
drag, startPoint x: 126, startPoint y: 126, endPoint x: 202, endPoint y: 126, distance: 76.0
click at [202, 126] on h1 "98,137 Websites using ( cvv and dashboard ) and not ( Shopify nor Stripe nor Br…" at bounding box center [372, 165] width 503 height 111
click at [259, 476] on icon at bounding box center [266, 476] width 15 height 15
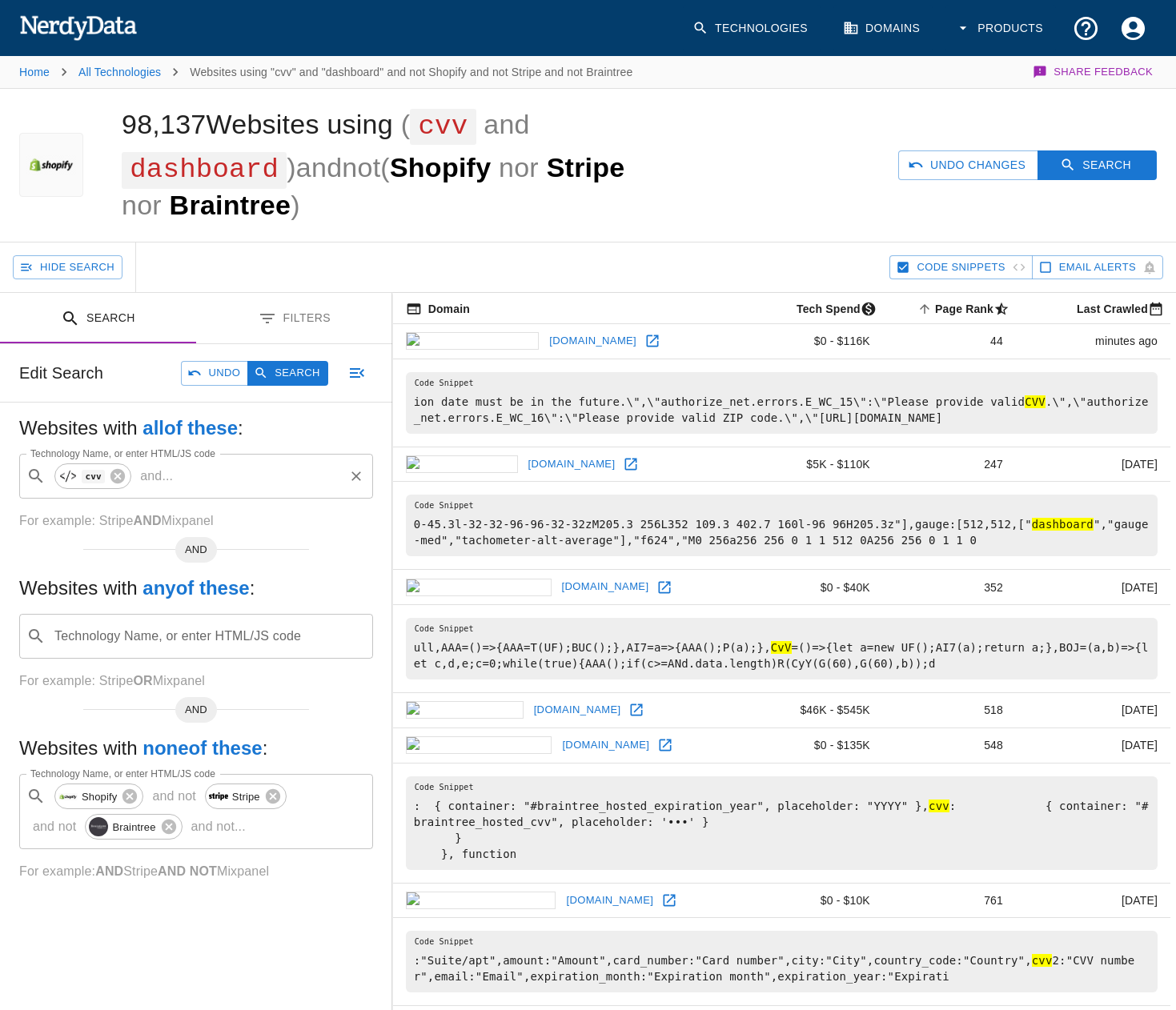
click at [235, 476] on input "Technology Name, or enter HTML/JS code" at bounding box center [260, 476] width 162 height 30
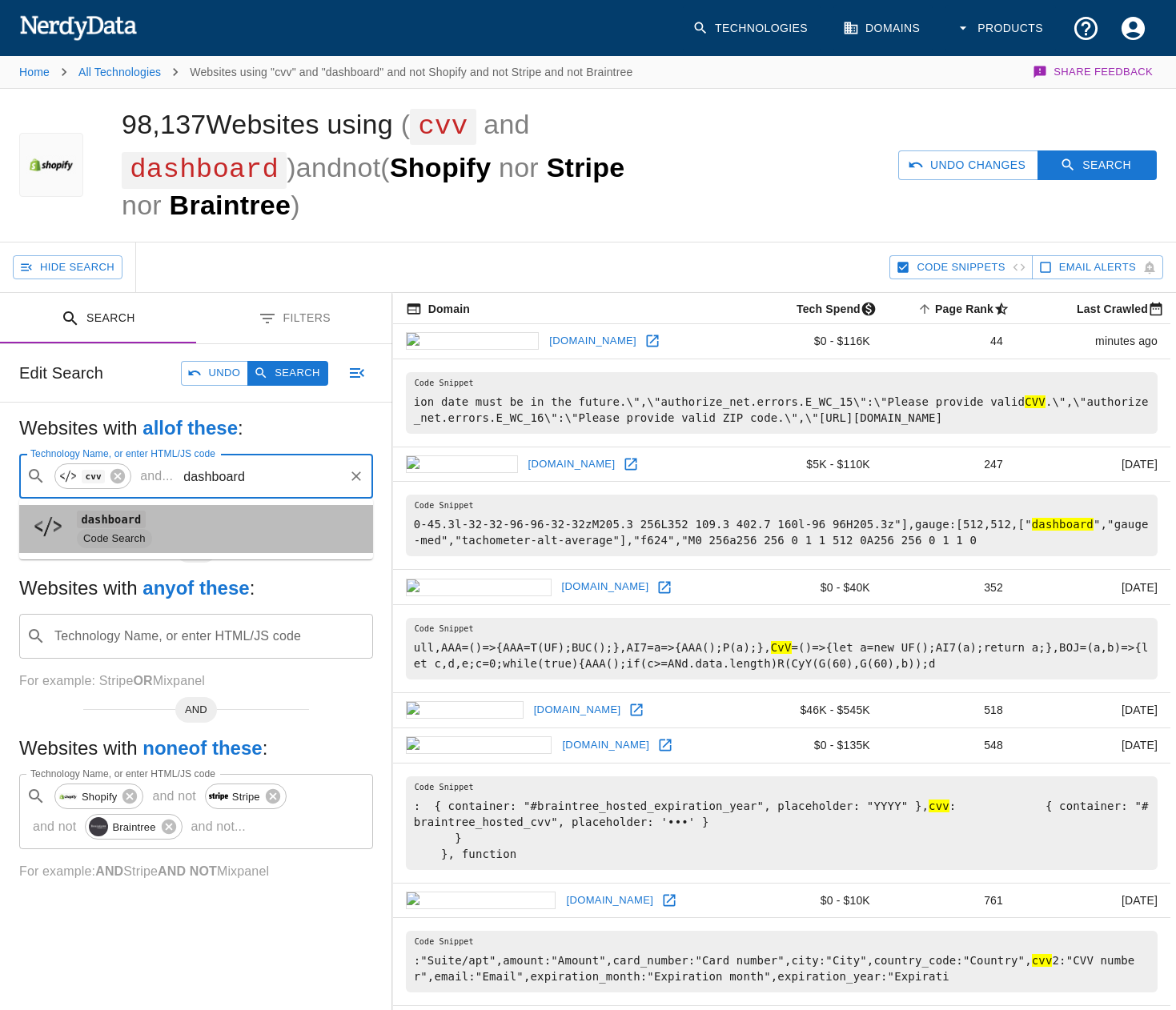
click at [122, 545] on span "Code Search" at bounding box center [114, 540] width 75 height 16
type input "dashboard"
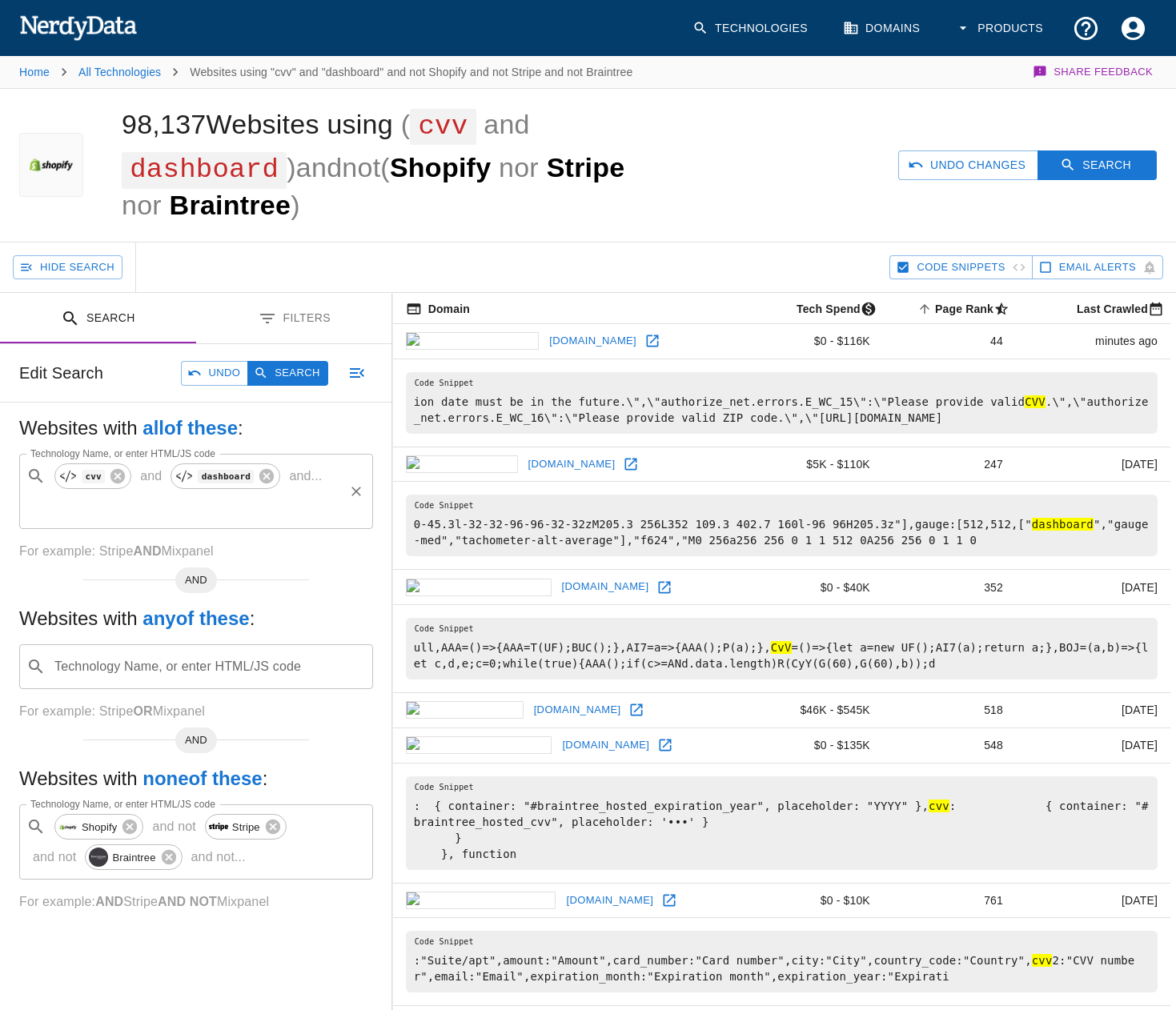
click at [302, 482] on p "and ..." at bounding box center [305, 476] width 46 height 19
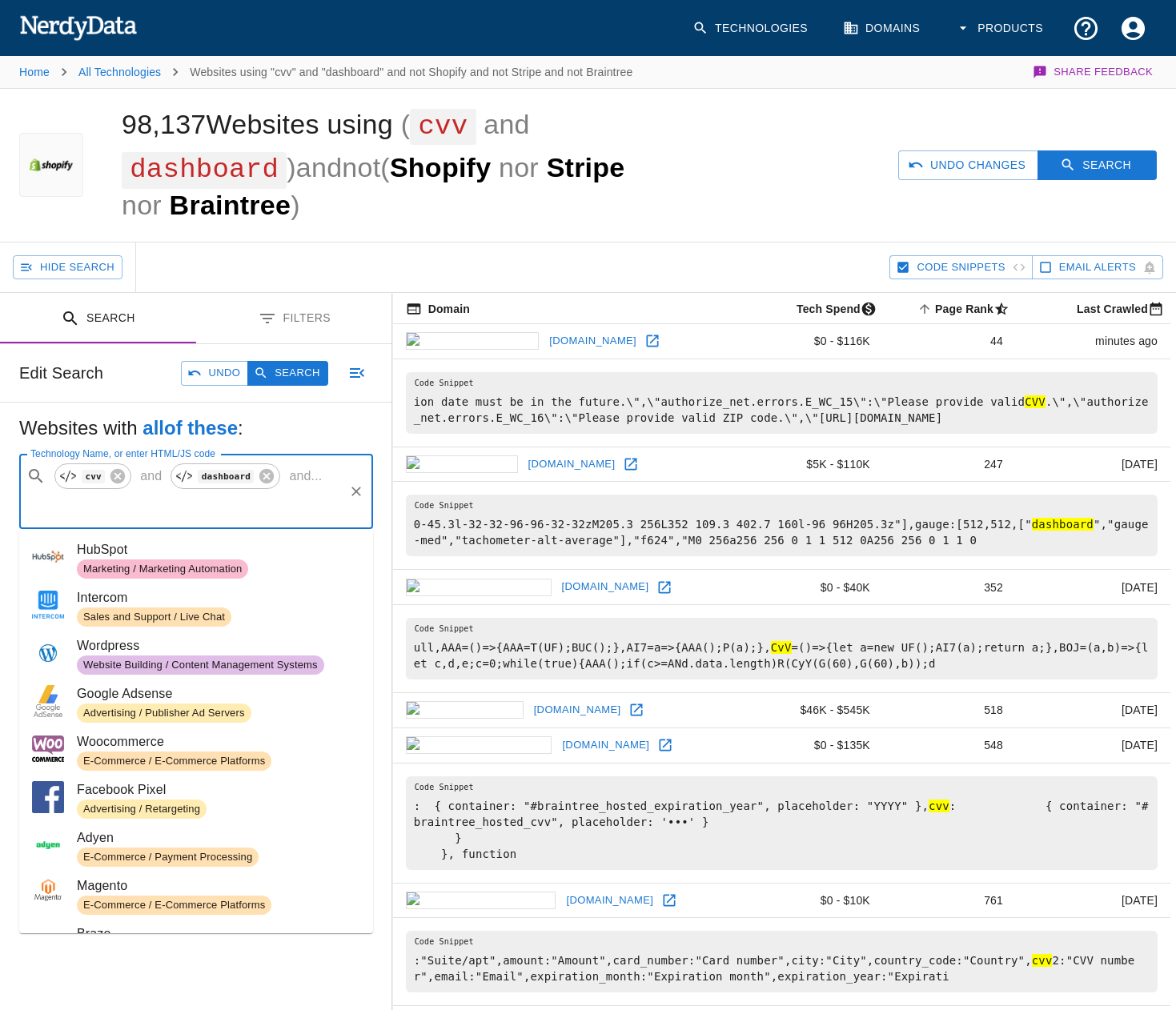
click at [309, 482] on p "and ..." at bounding box center [305, 476] width 46 height 19
click at [316, 484] on p "and ..." at bounding box center [305, 476] width 46 height 19
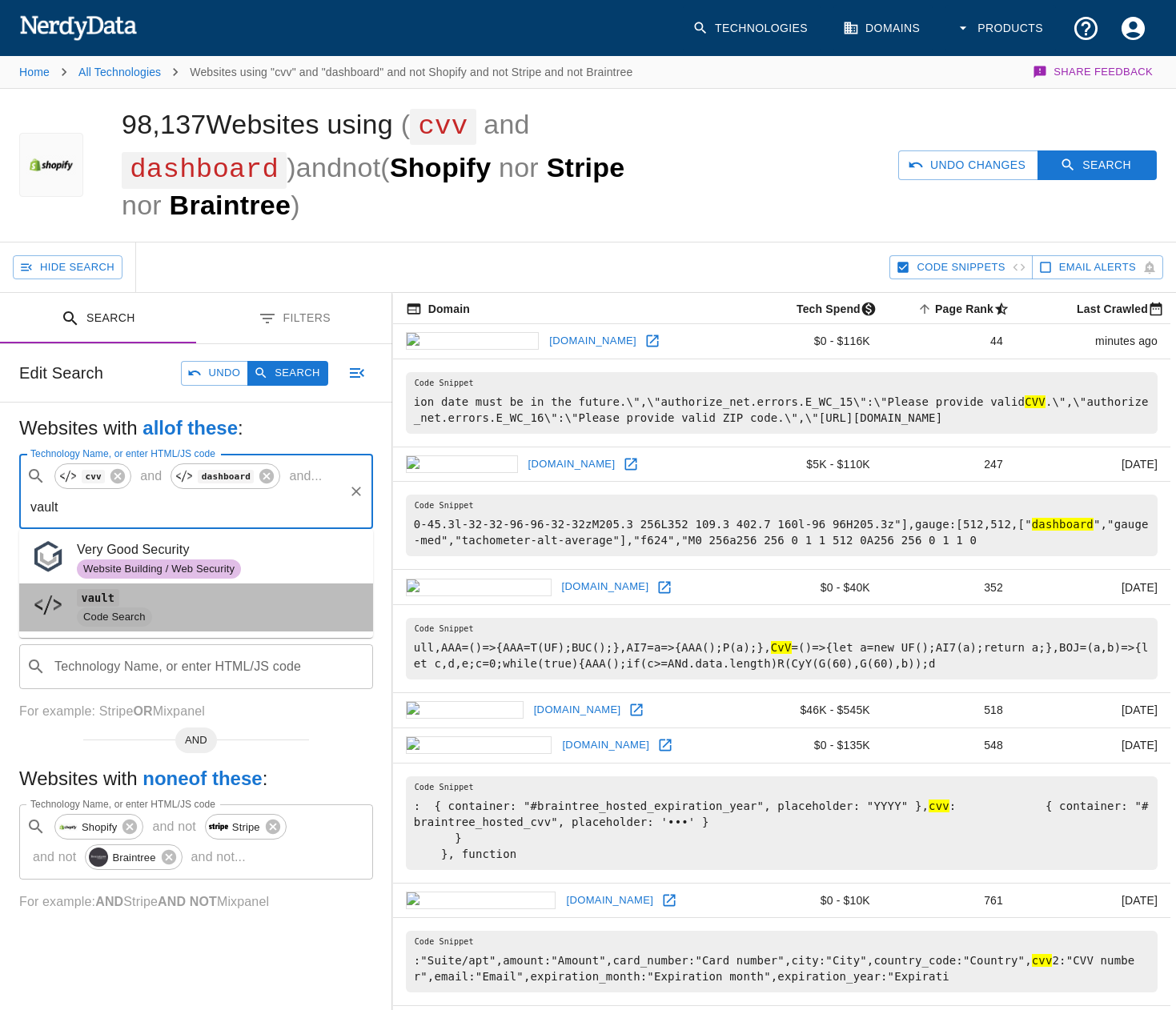
click at [185, 612] on span "Code Search" at bounding box center [218, 618] width 283 height 19
type input "vault"
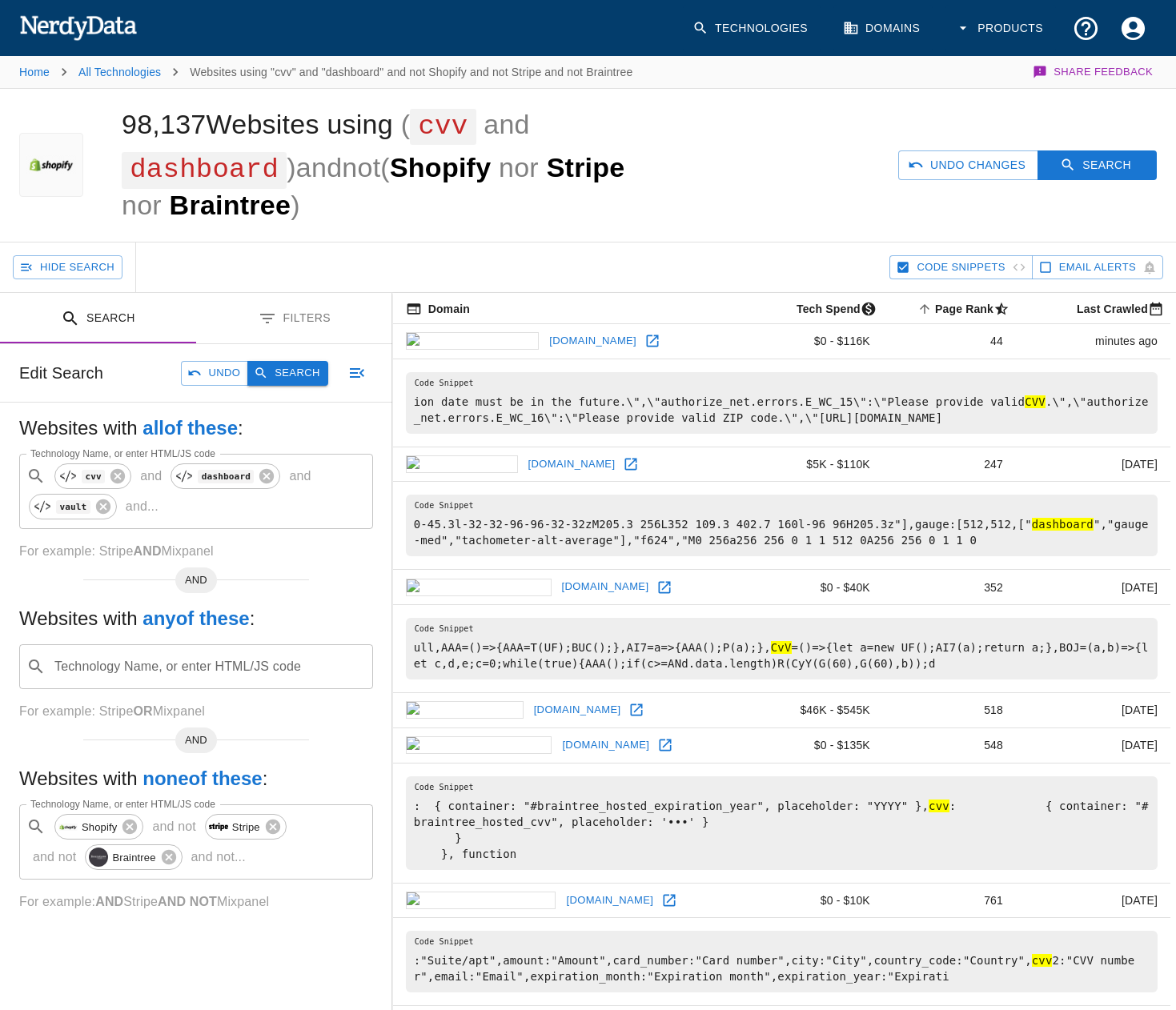
click at [301, 372] on button "Search" at bounding box center [288, 373] width 80 height 25
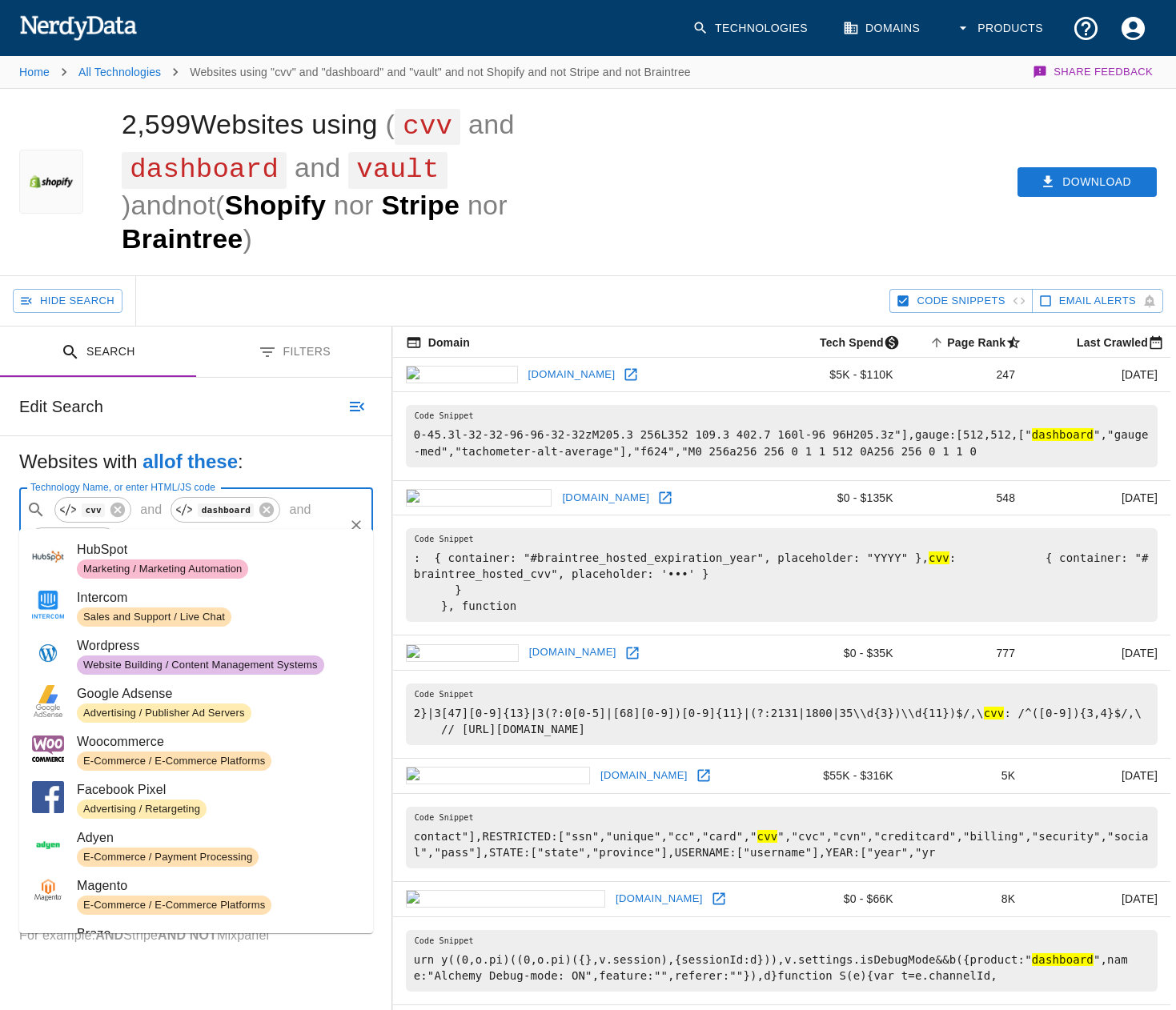
click at [165, 525] on input "Technology Name, or enter HTML/JS code" at bounding box center [253, 540] width 177 height 30
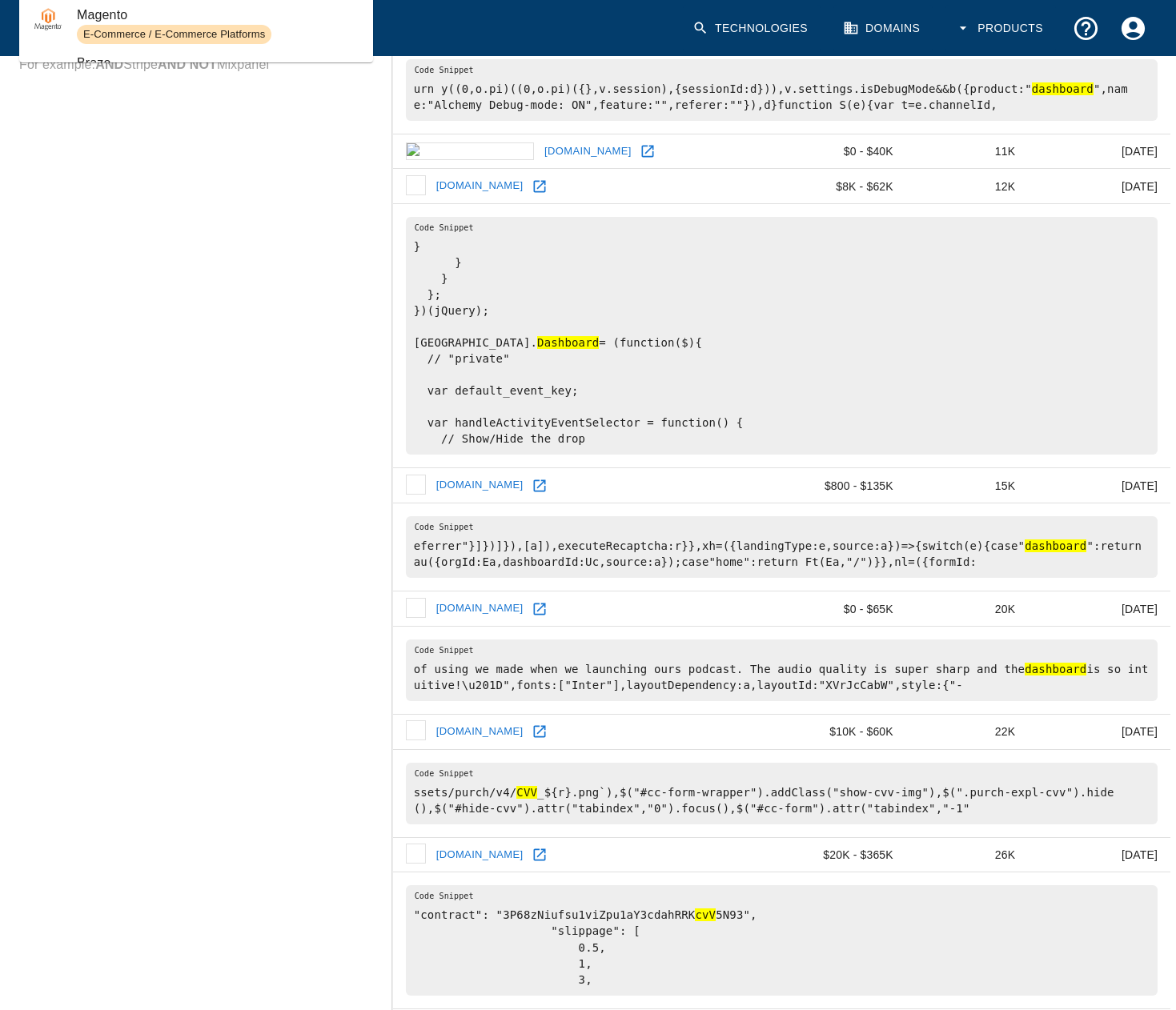
scroll to position [961, 0]
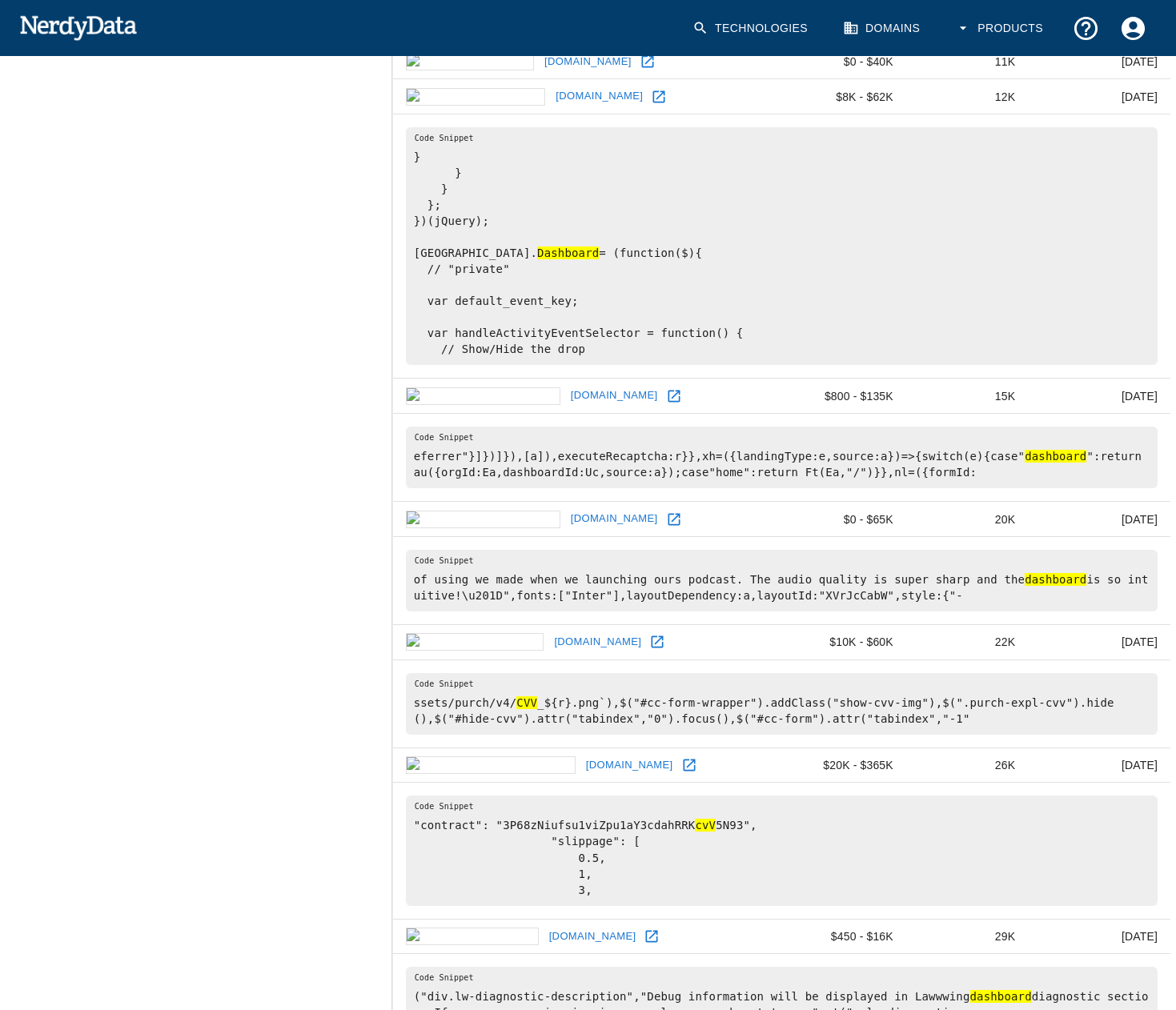
click at [550, 630] on link "[DOMAIN_NAME]" at bounding box center [598, 642] width 95 height 25
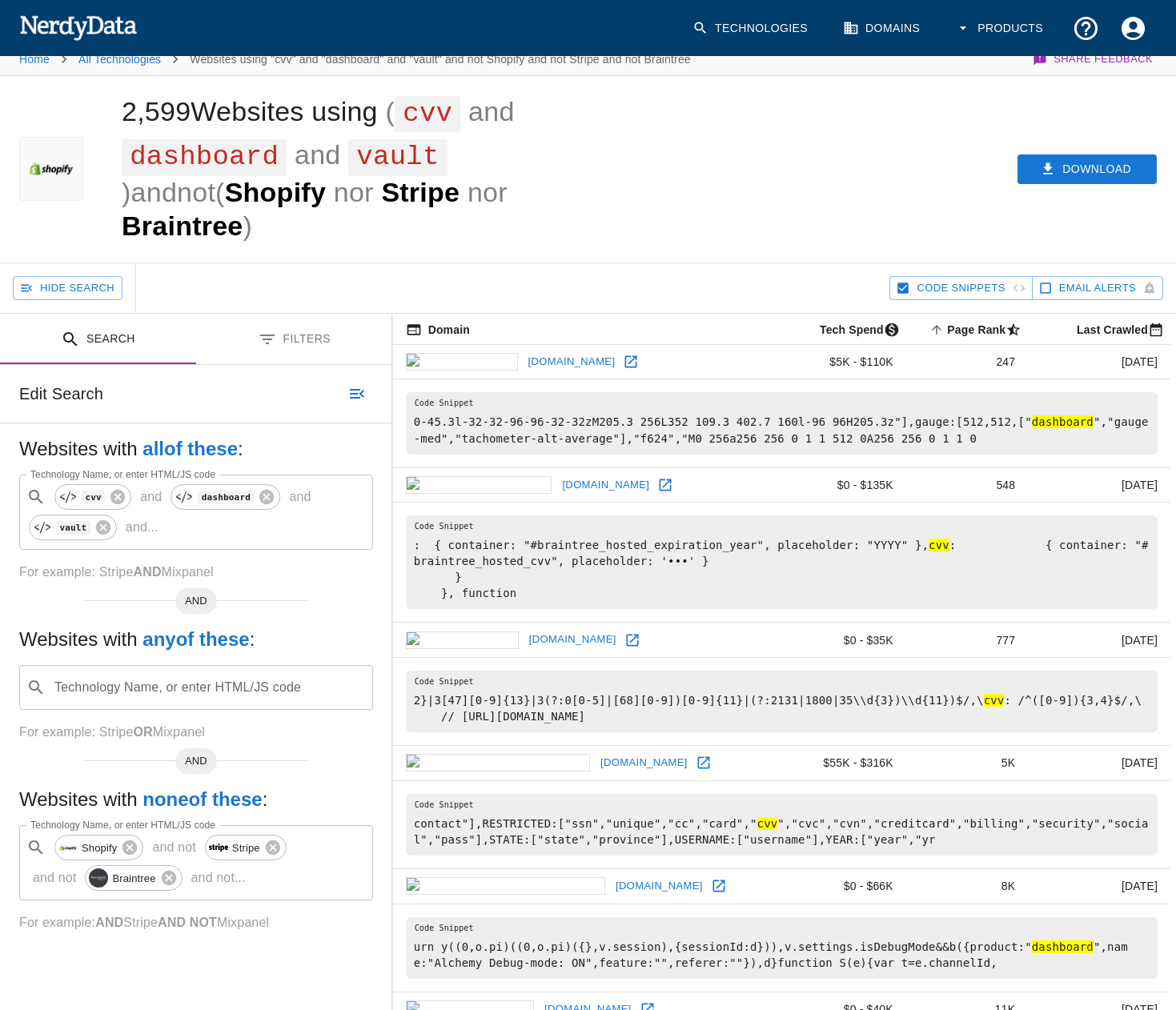
scroll to position [0, 0]
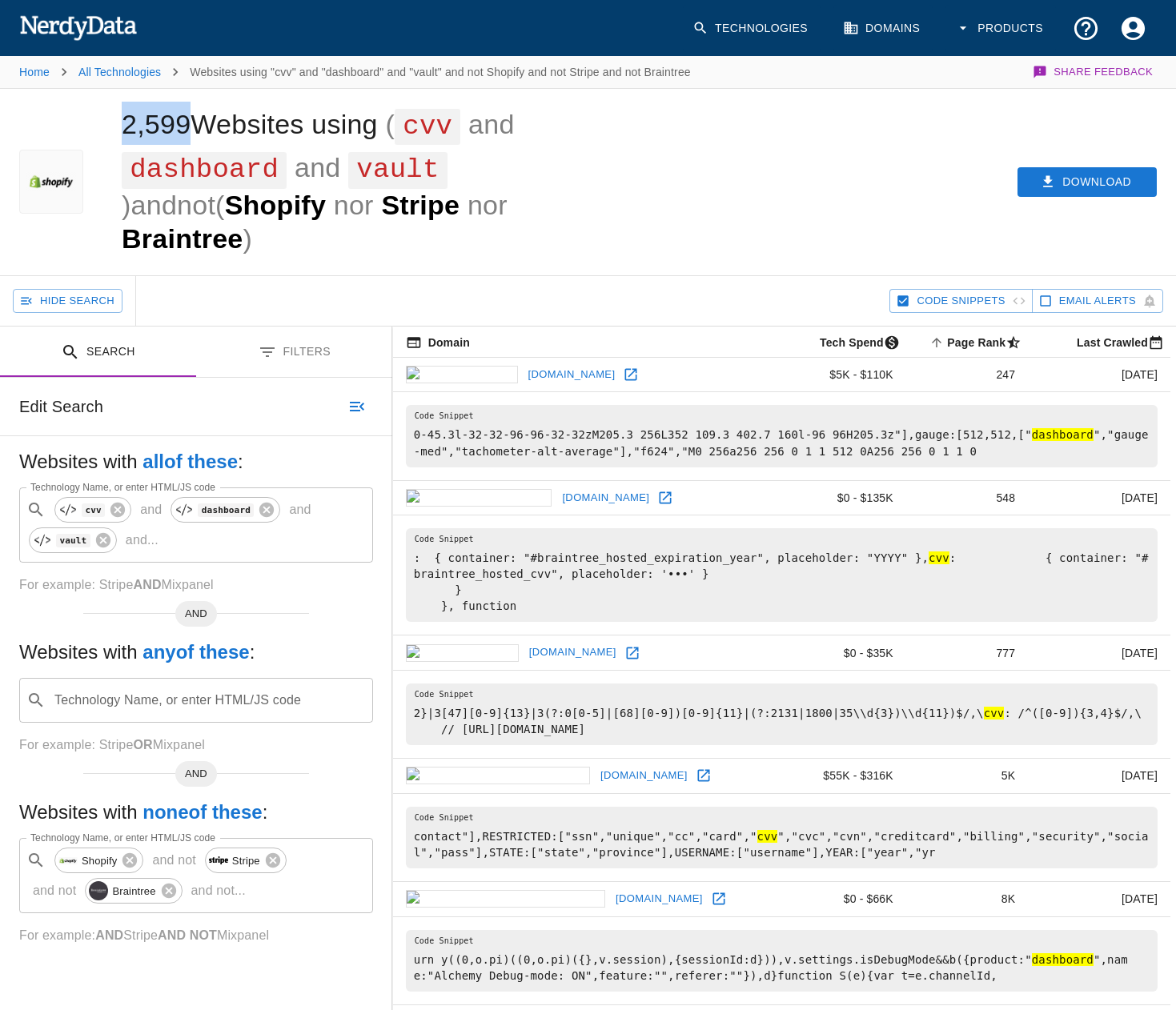
drag, startPoint x: 121, startPoint y: 133, endPoint x: 193, endPoint y: 133, distance: 72.0
click at [193, 133] on h1 "2,599 Websites using ( cvv and dashboard and vault ) and not ( Shopify nor Stri…" at bounding box center [318, 181] width 393 height 145
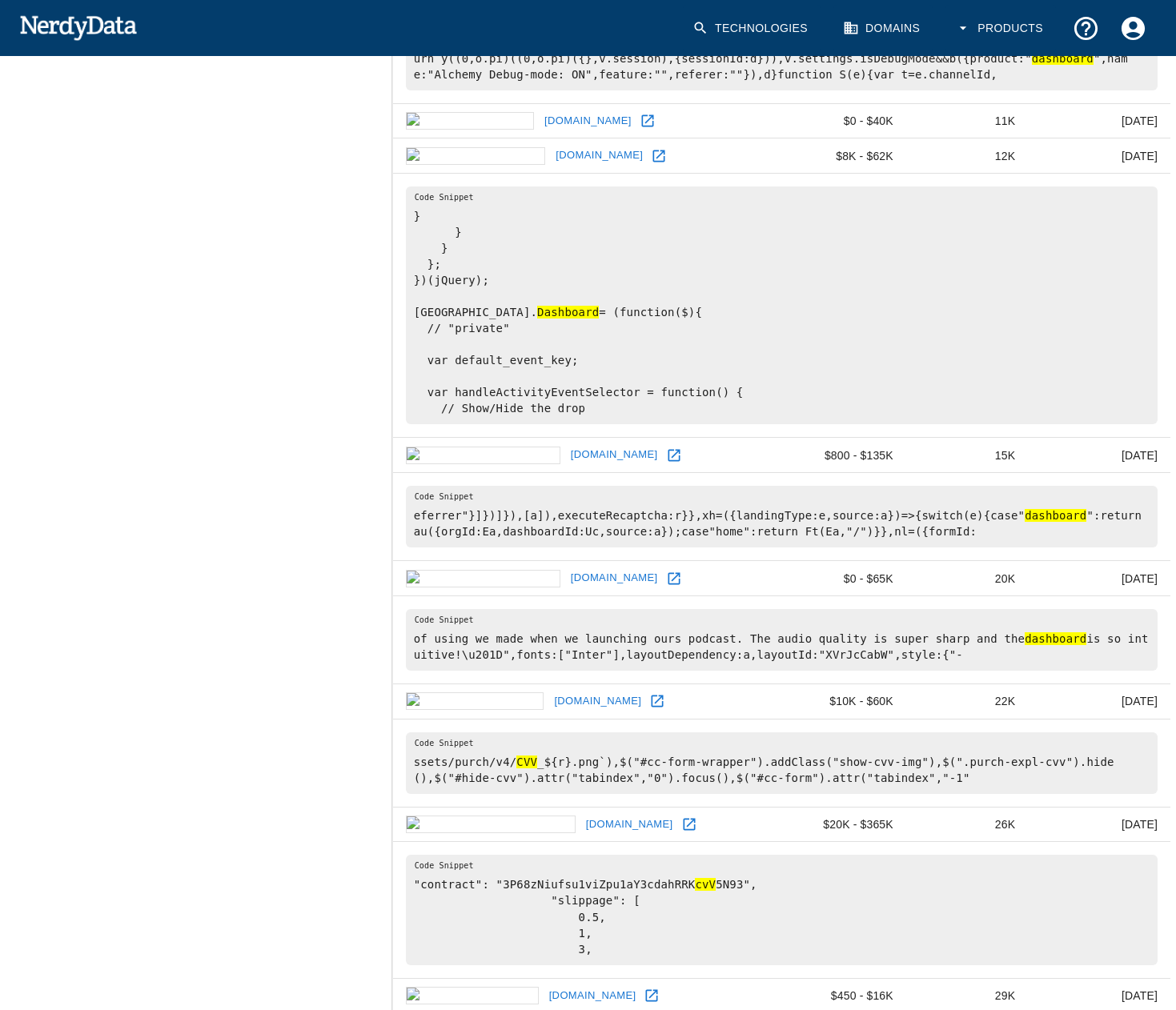
scroll to position [1041, 0]
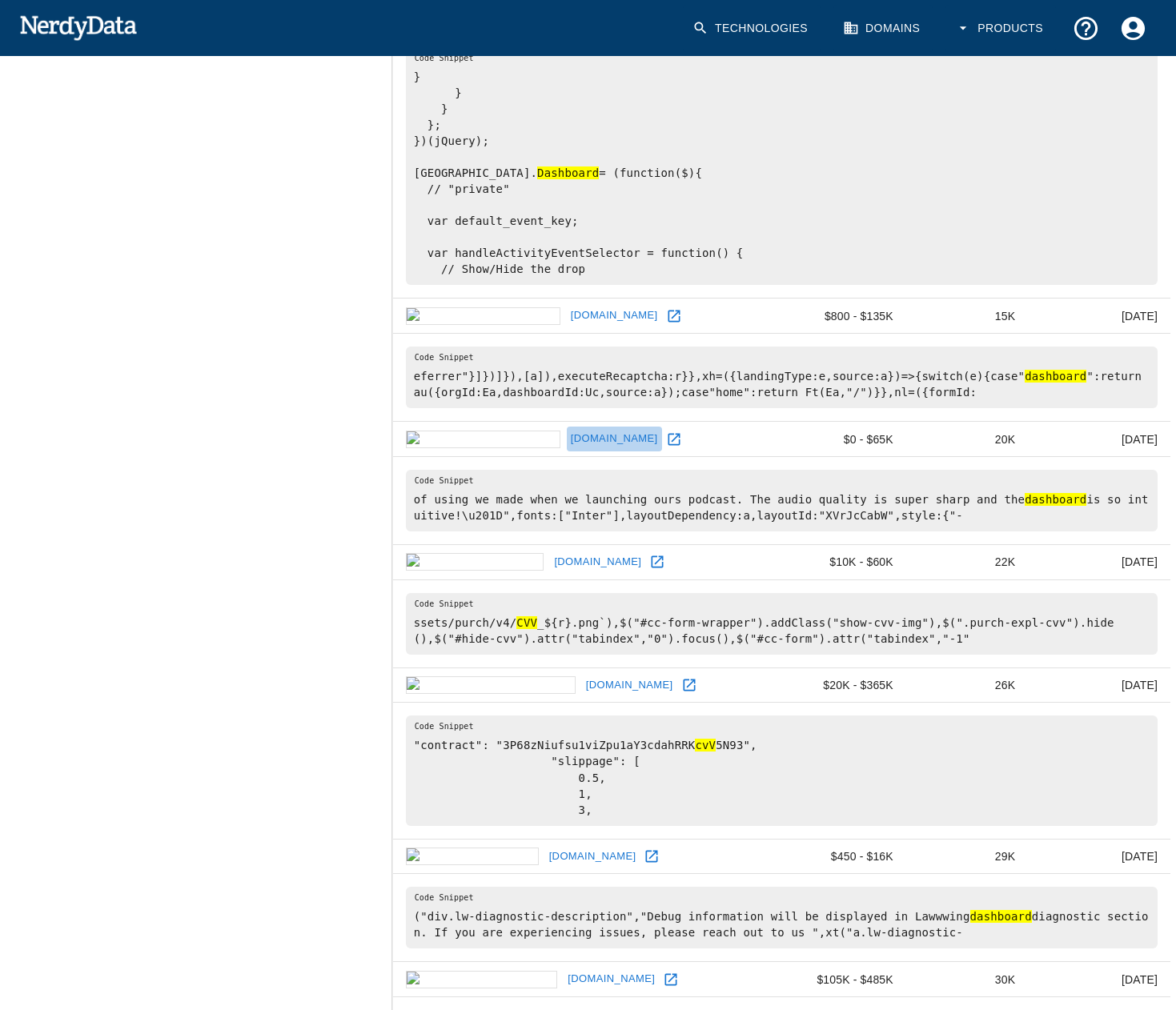
click at [566, 427] on link "[DOMAIN_NAME]" at bounding box center [614, 439] width 95 height 25
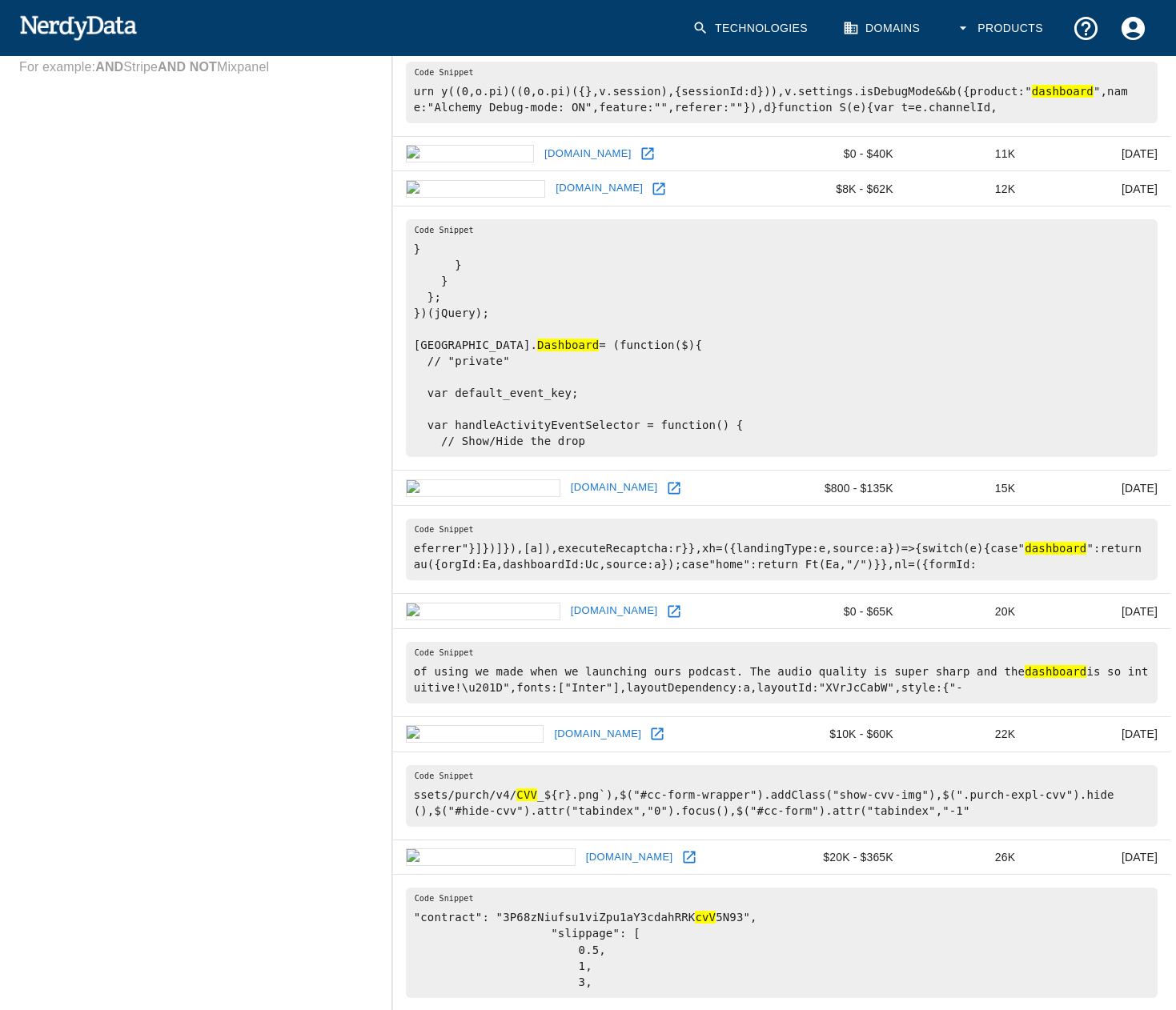
scroll to position [881, 0]
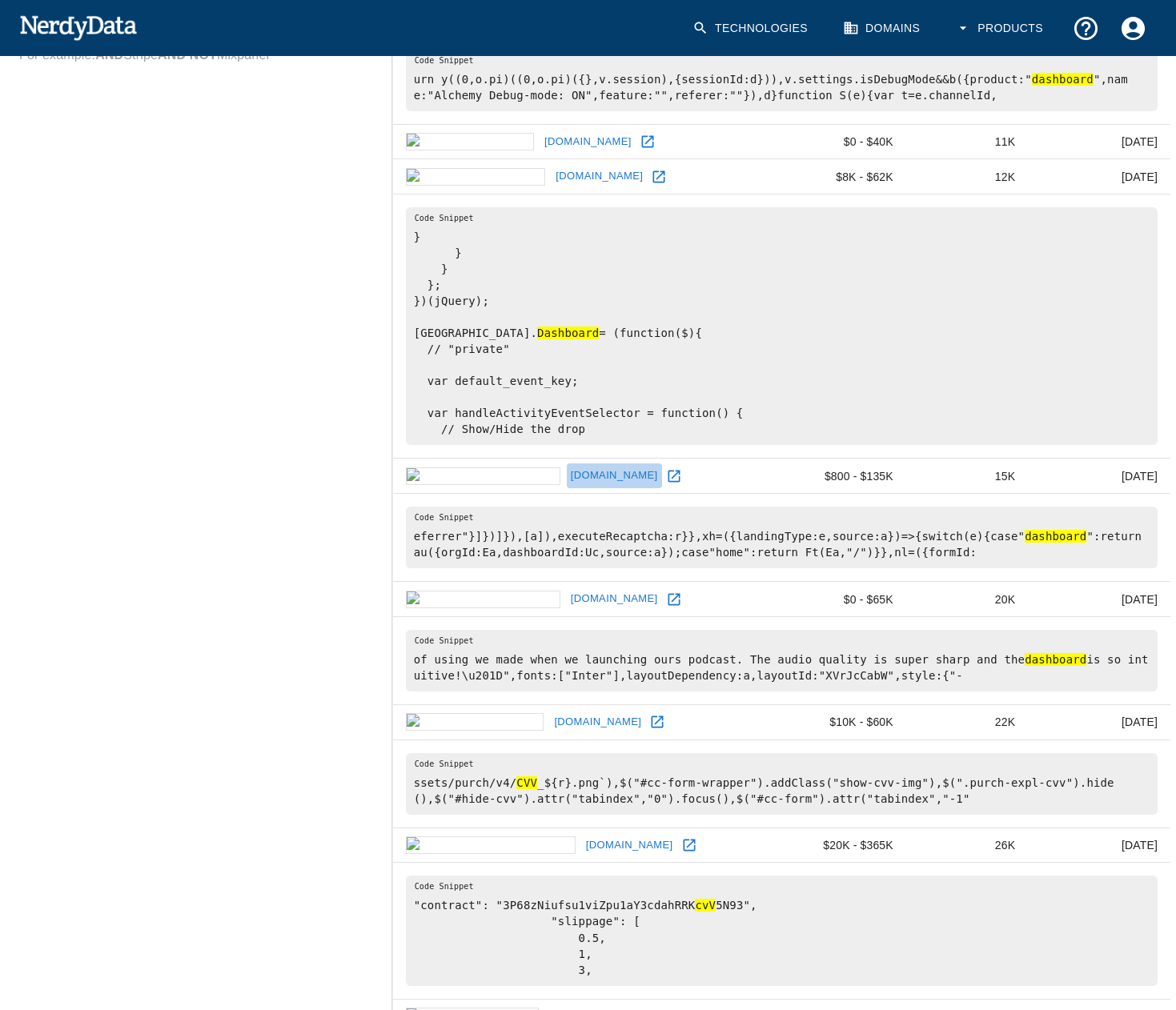
click at [566, 463] on link "[DOMAIN_NAME]" at bounding box center [614, 476] width 95 height 25
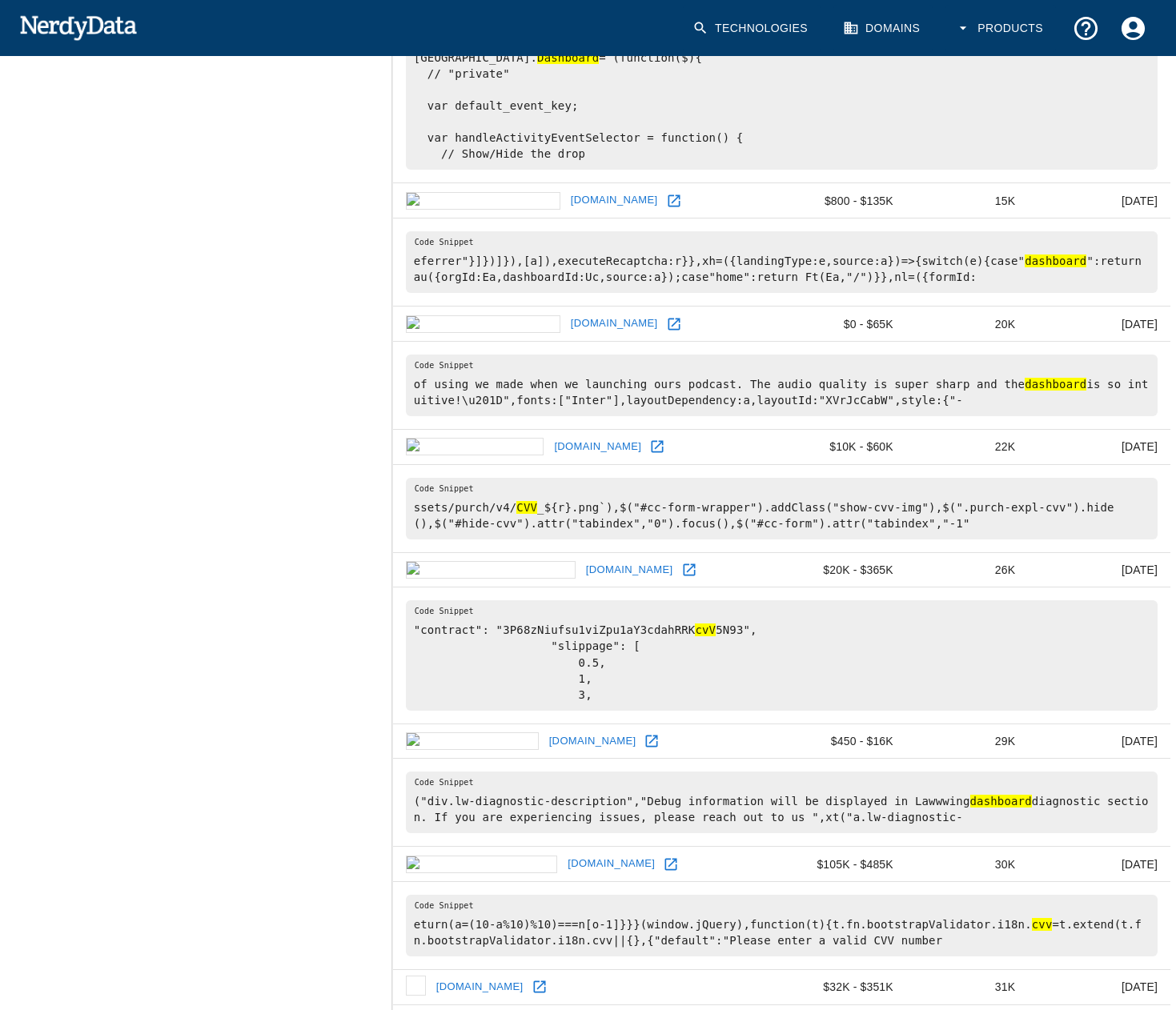
scroll to position [1281, 0]
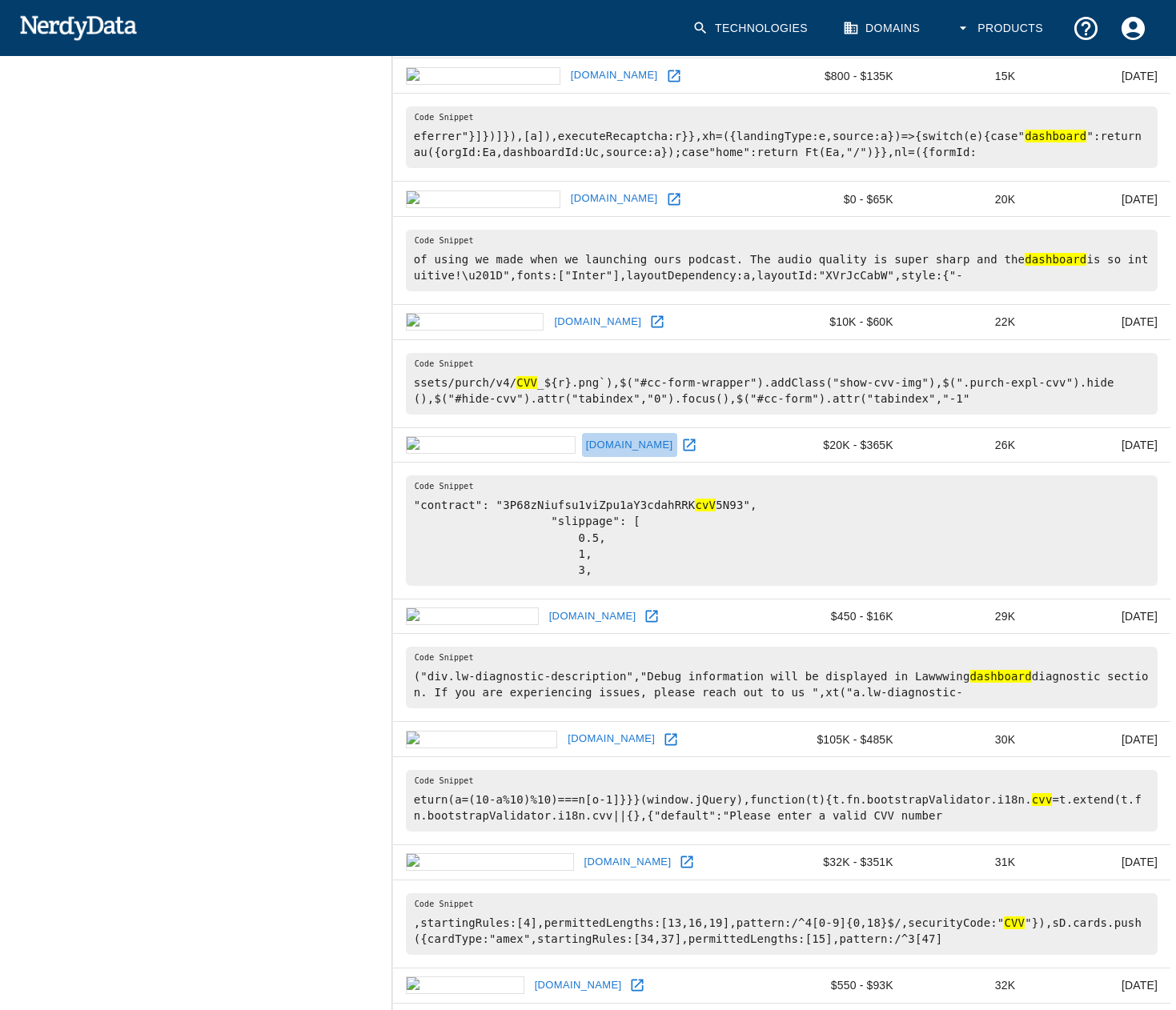
click at [582, 433] on link "[DOMAIN_NAME]" at bounding box center [630, 445] width 95 height 25
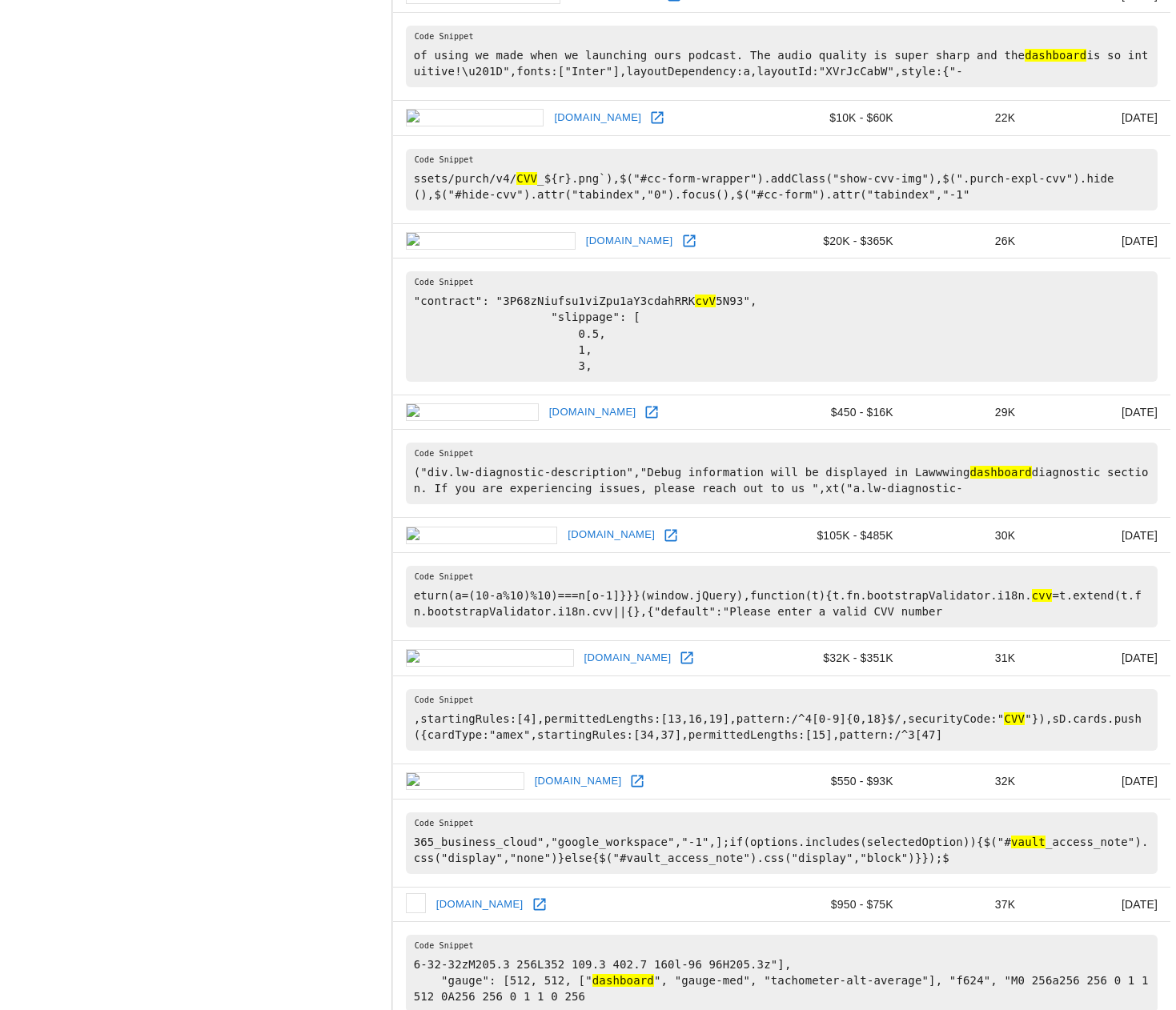
scroll to position [1602, 0]
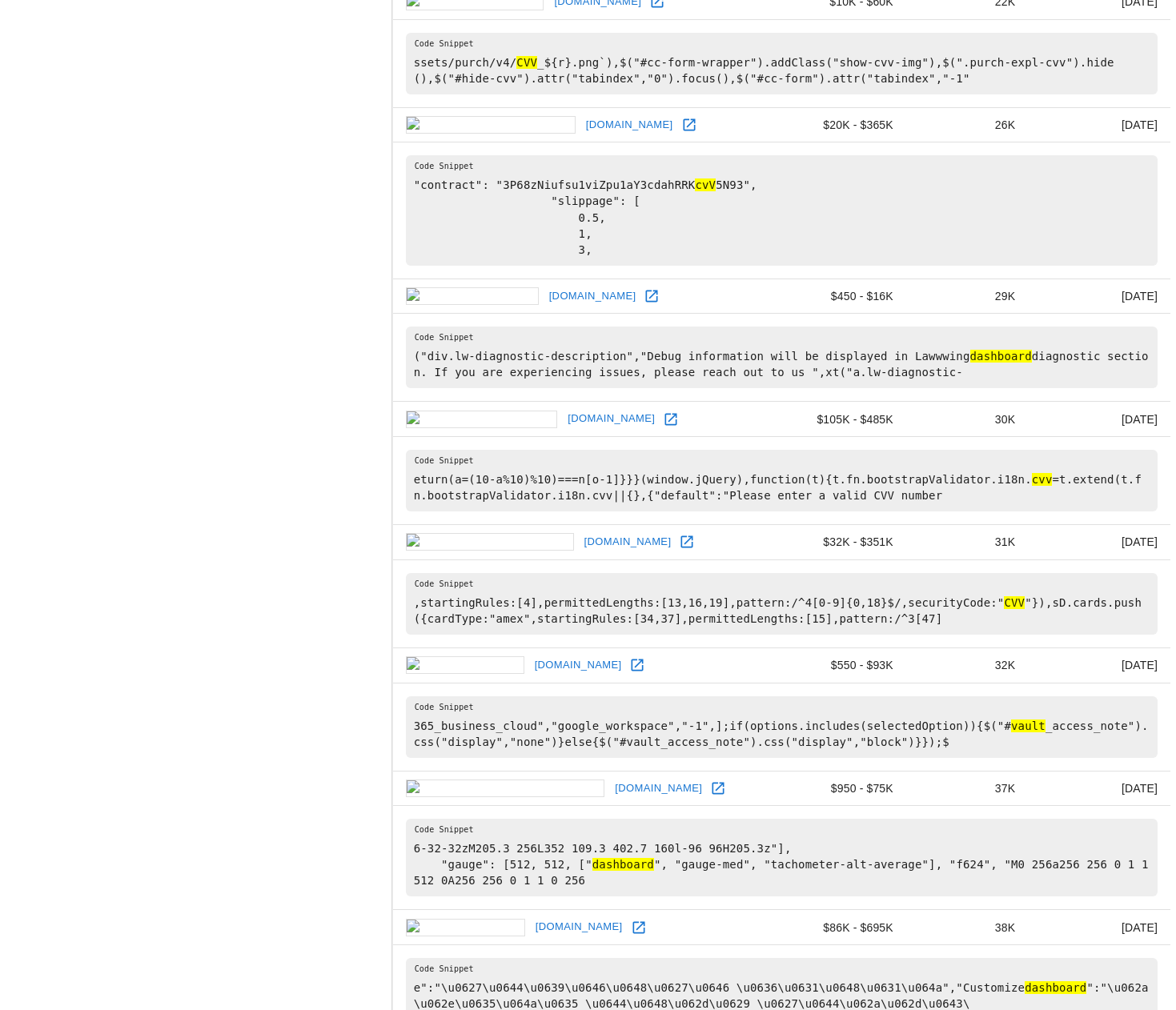
click at [545, 288] on link "[DOMAIN_NAME]" at bounding box center [592, 296] width 95 height 25
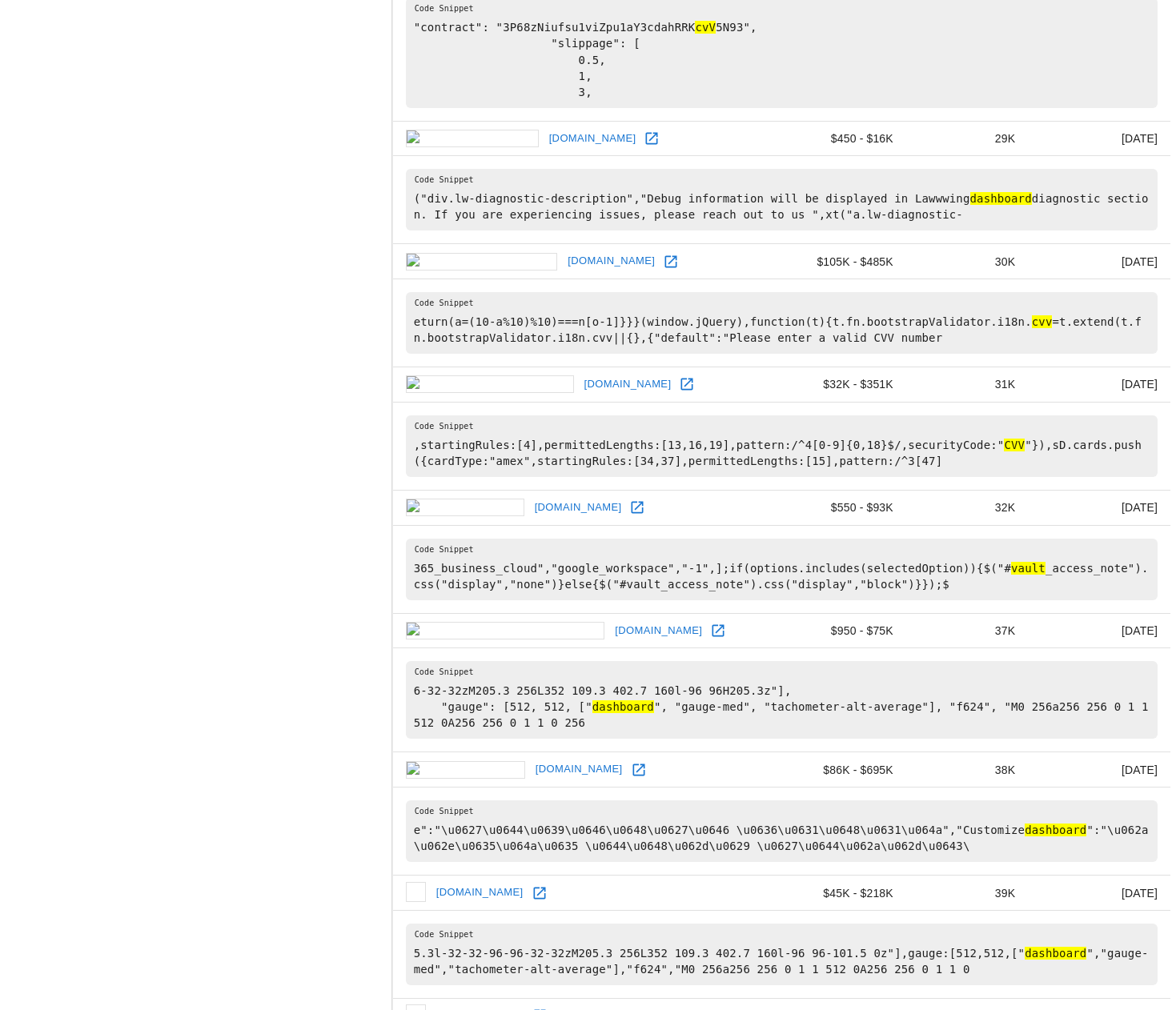
scroll to position [1761, 0]
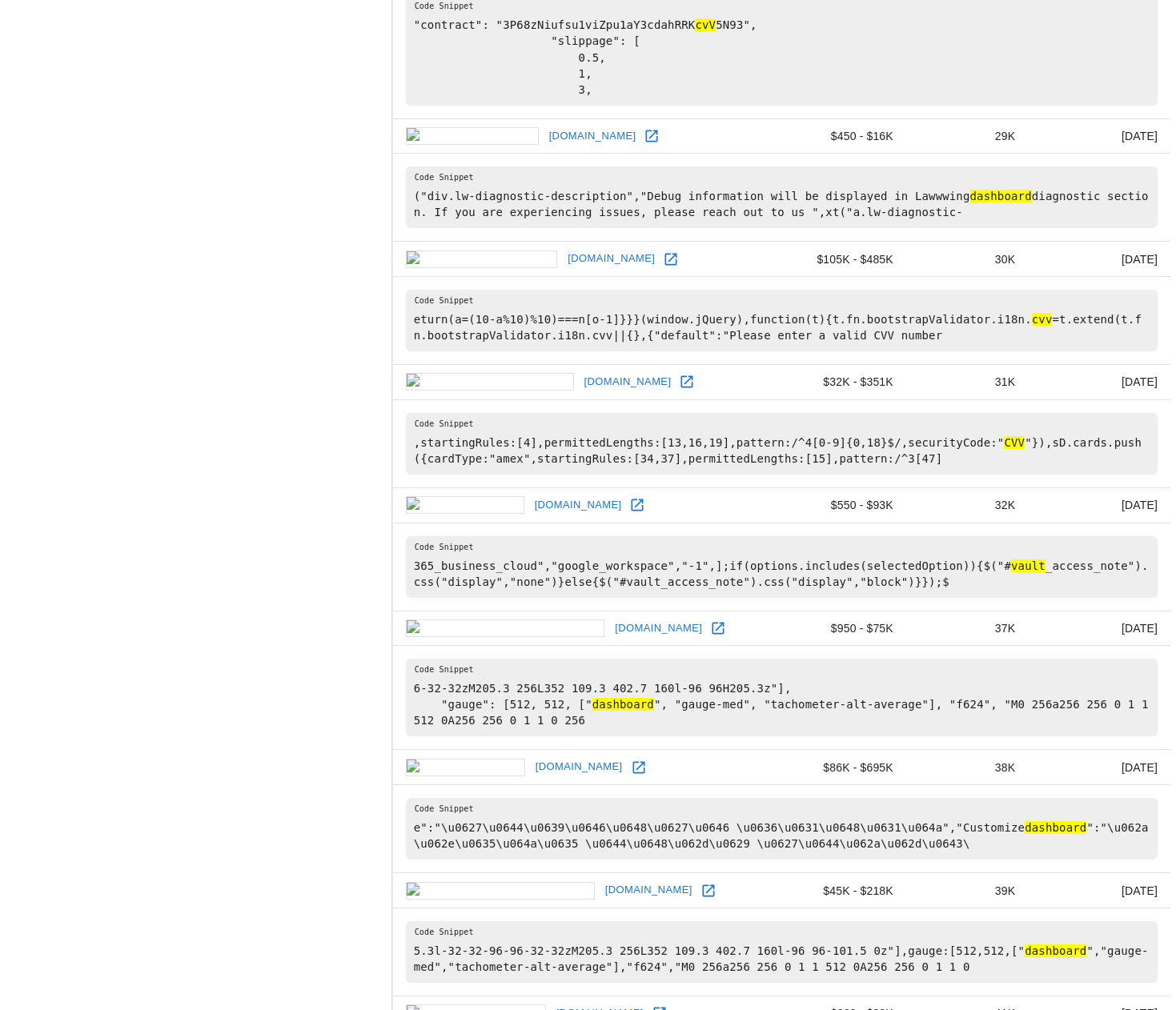
click at [564, 259] on link "[DOMAIN_NAME]" at bounding box center [611, 259] width 95 height 25
click at [580, 379] on link "[DOMAIN_NAME]" at bounding box center [628, 382] width 95 height 25
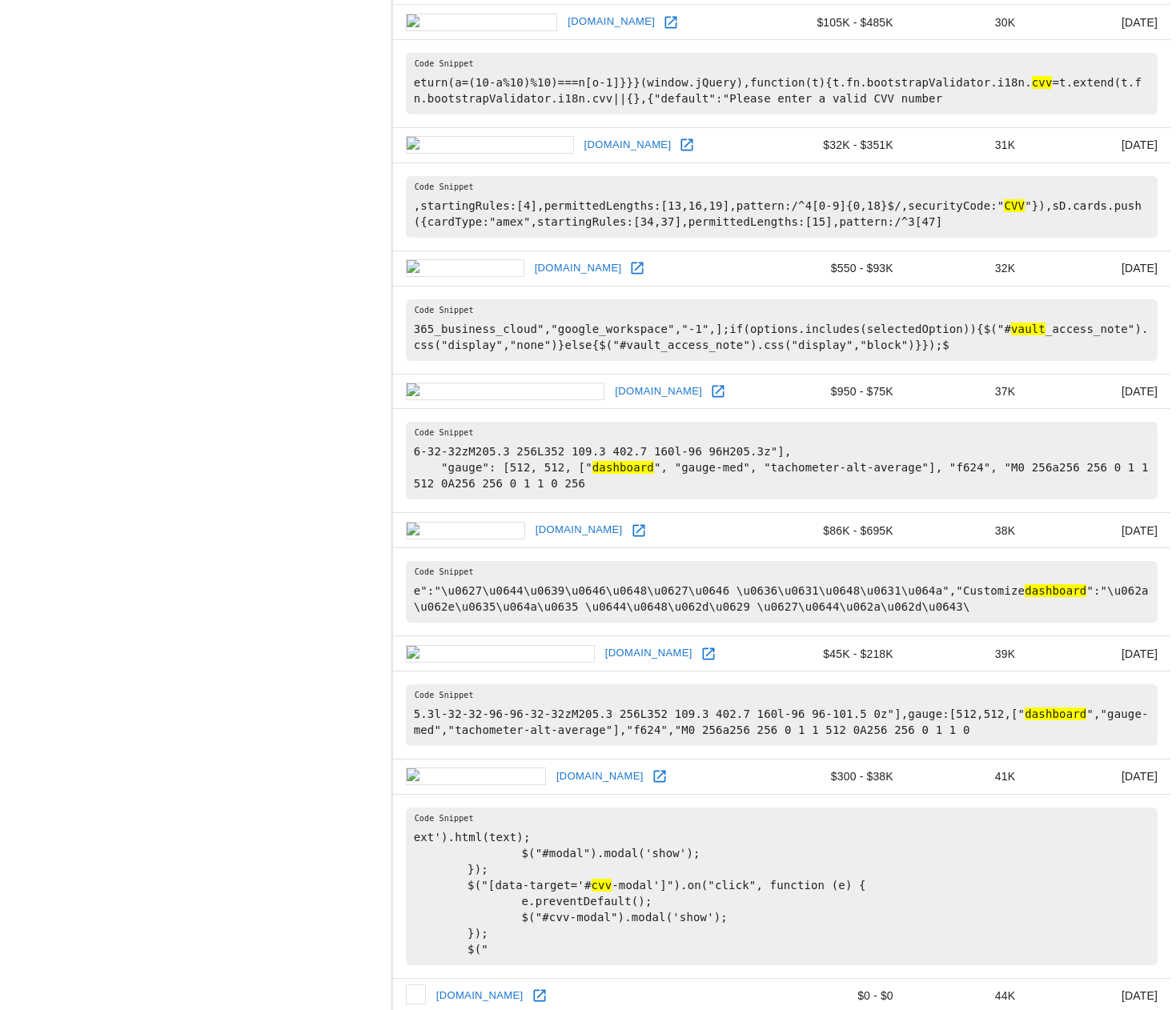
scroll to position [2002, 0]
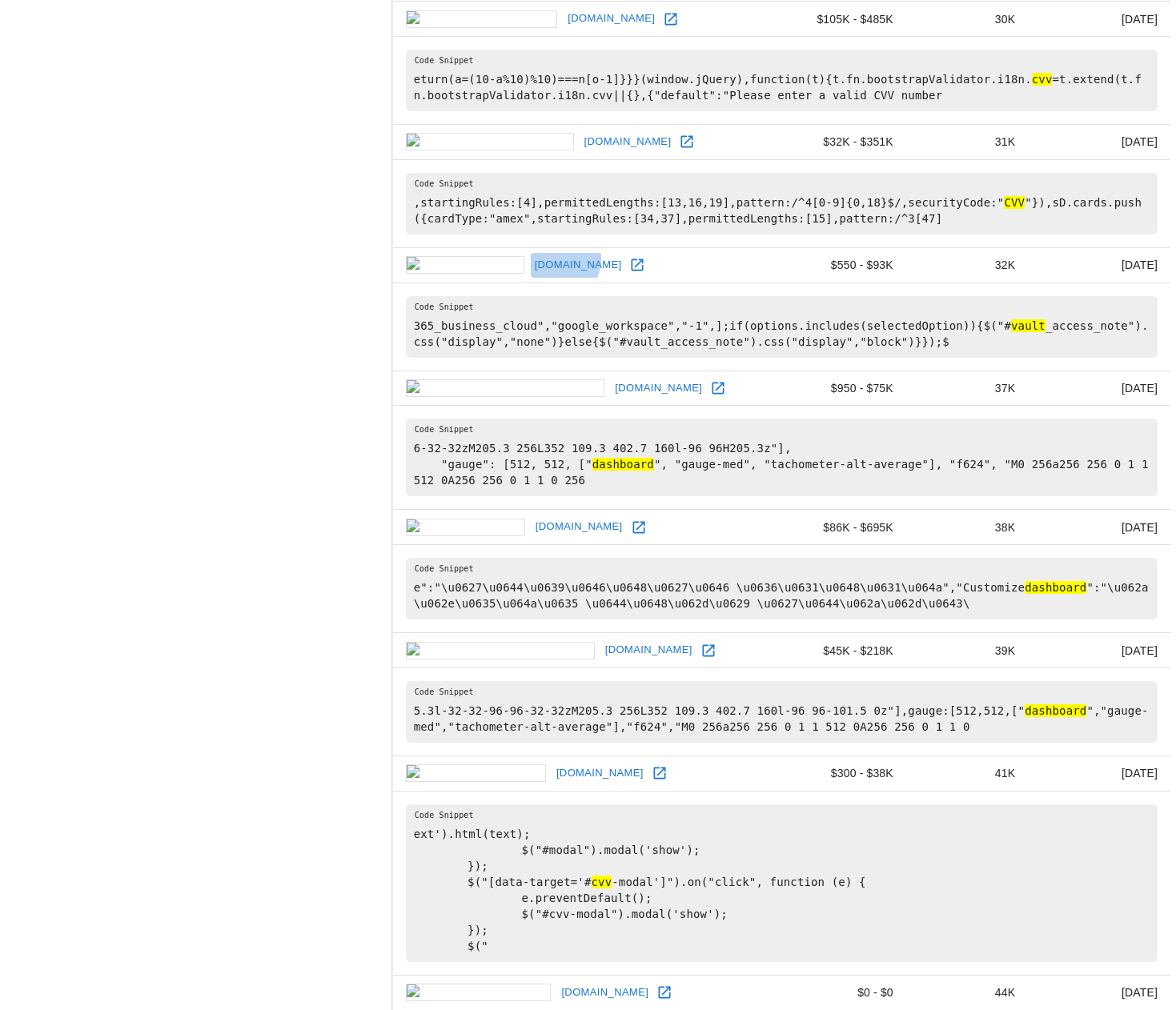
click at [531, 257] on link "[DOMAIN_NAME]" at bounding box center [578, 265] width 95 height 25
click at [611, 385] on link "[DOMAIN_NAME]" at bounding box center [658, 388] width 95 height 25
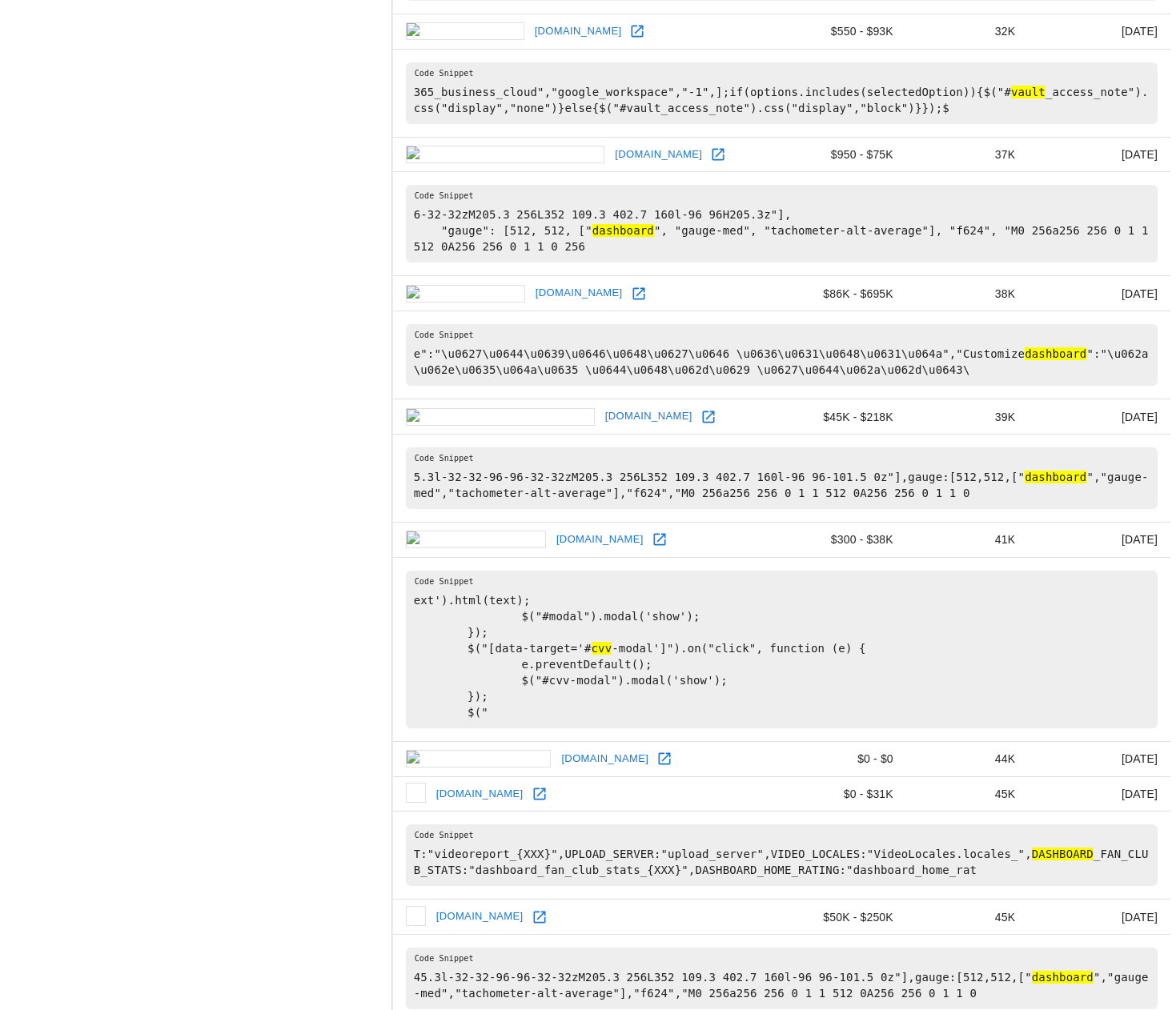
scroll to position [2242, 0]
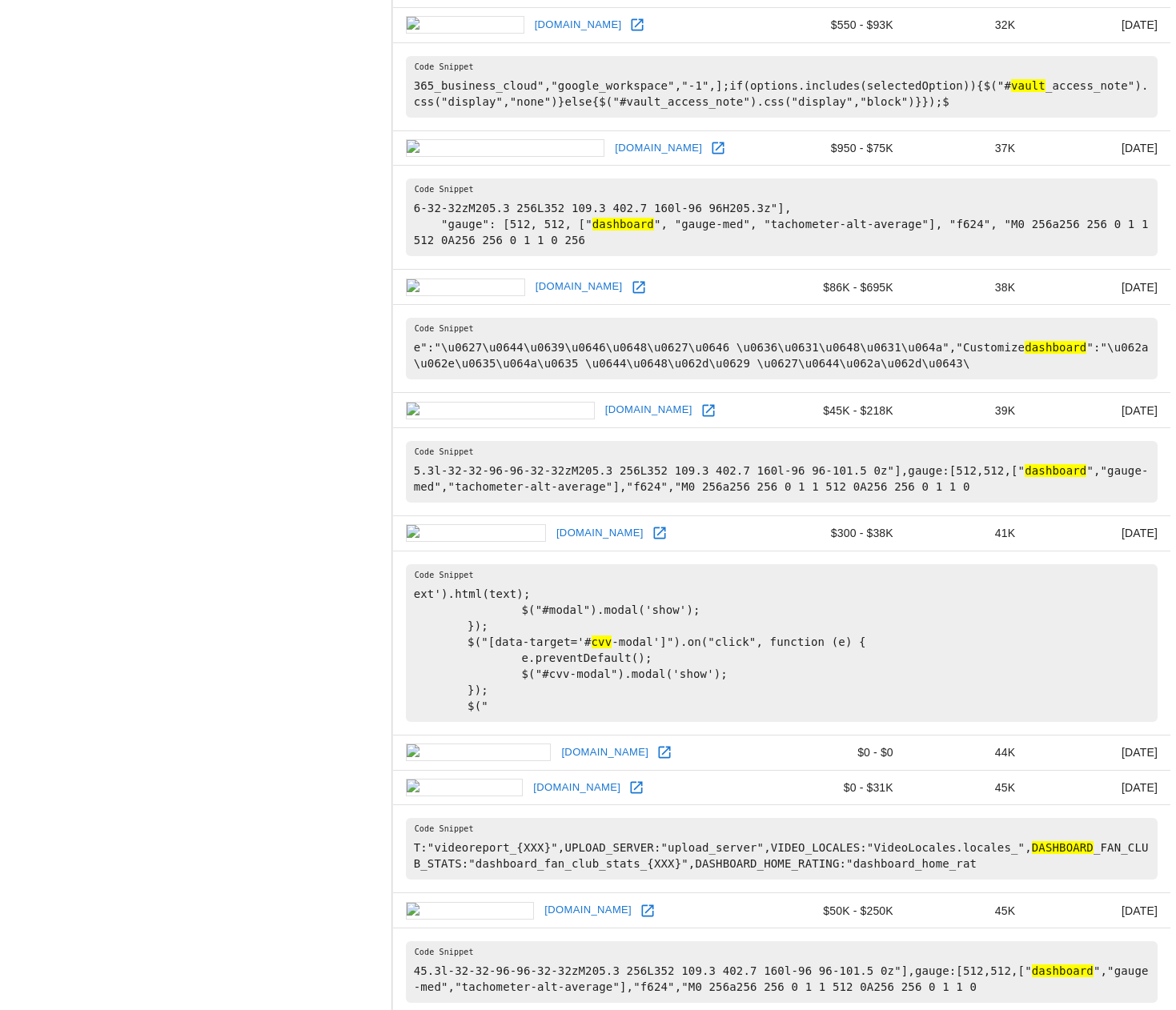
click at [552, 521] on link "[DOMAIN_NAME]" at bounding box center [600, 534] width 95 height 25
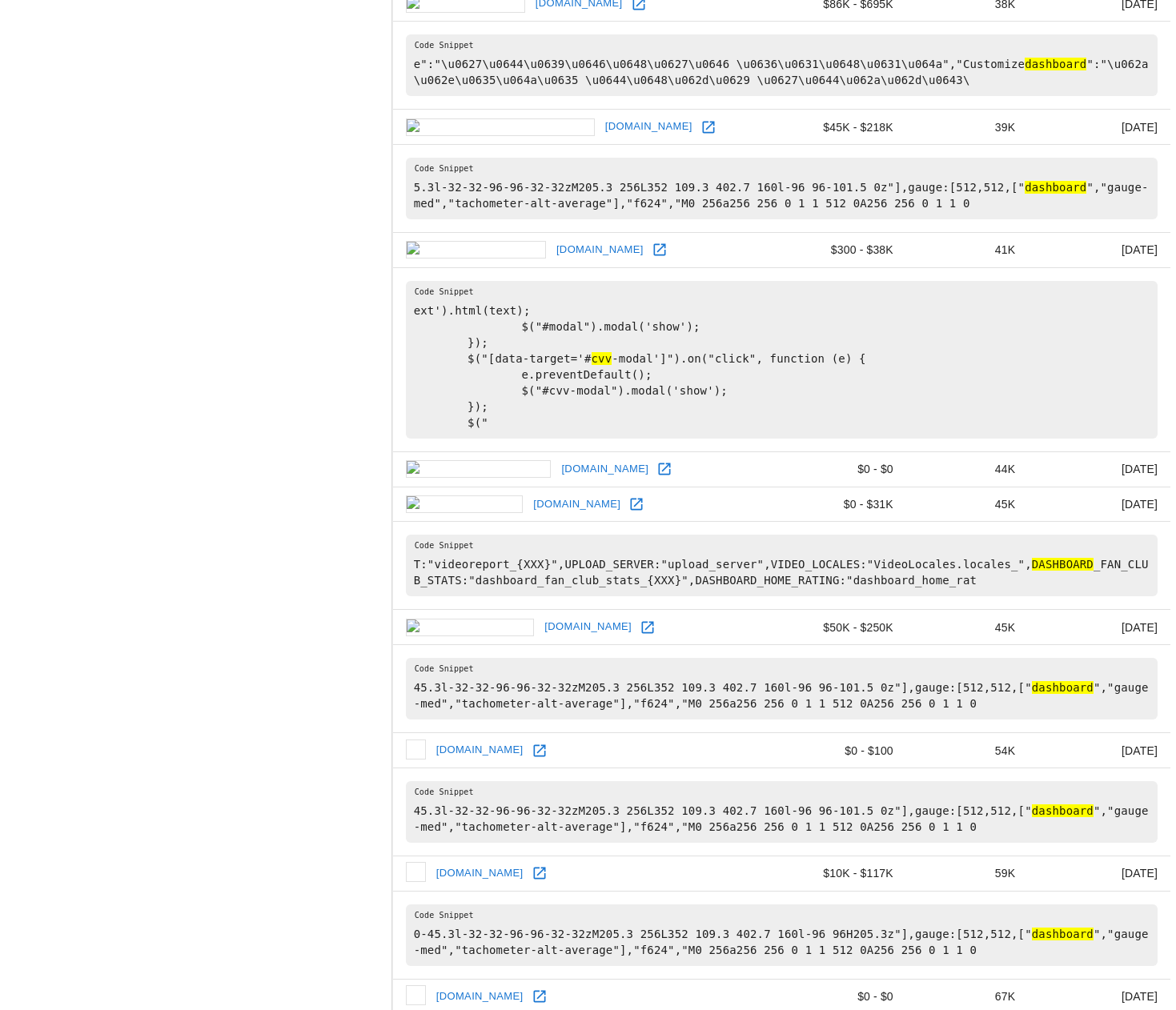
scroll to position [2642, 0]
